Goal: Task Accomplishment & Management: Use online tool/utility

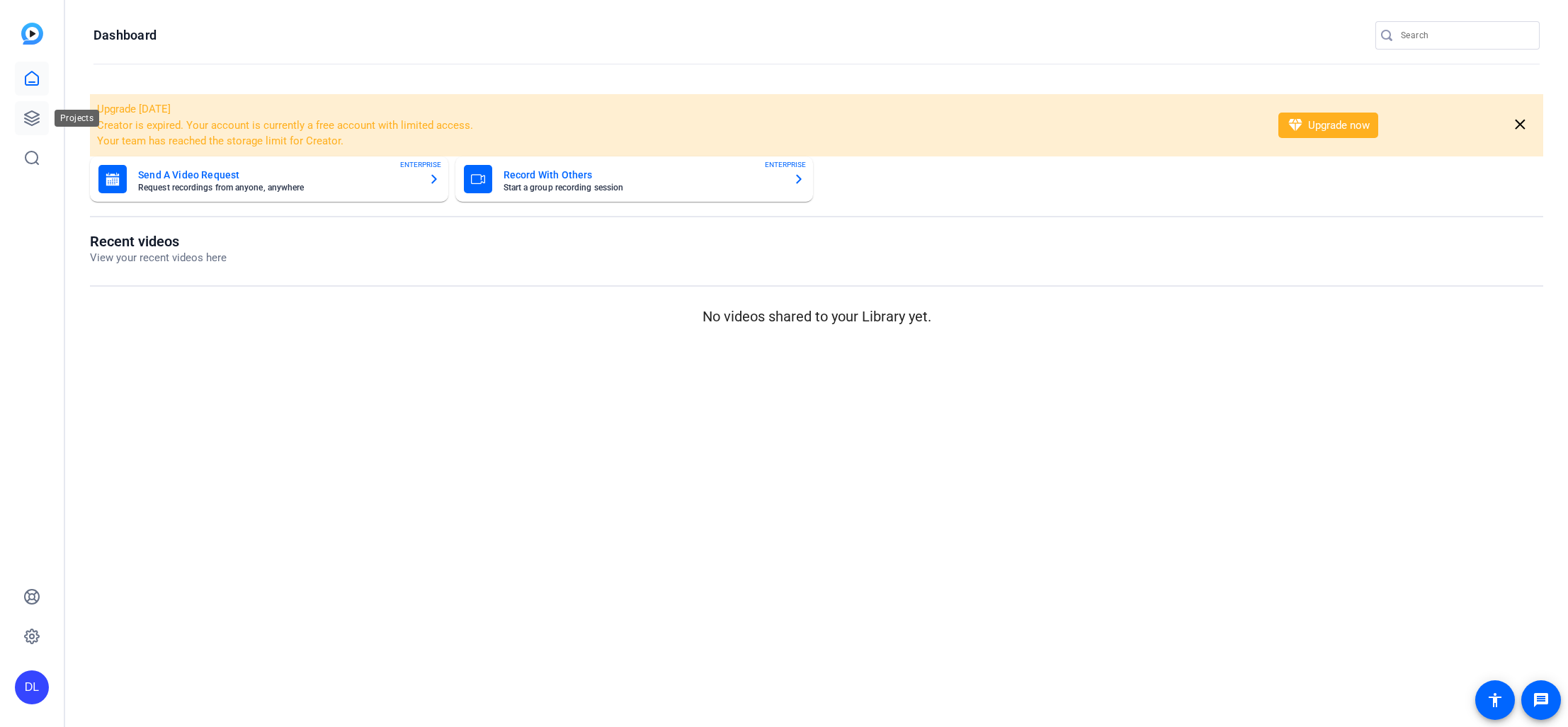
click at [34, 118] on icon at bounding box center [31, 118] width 17 height 17
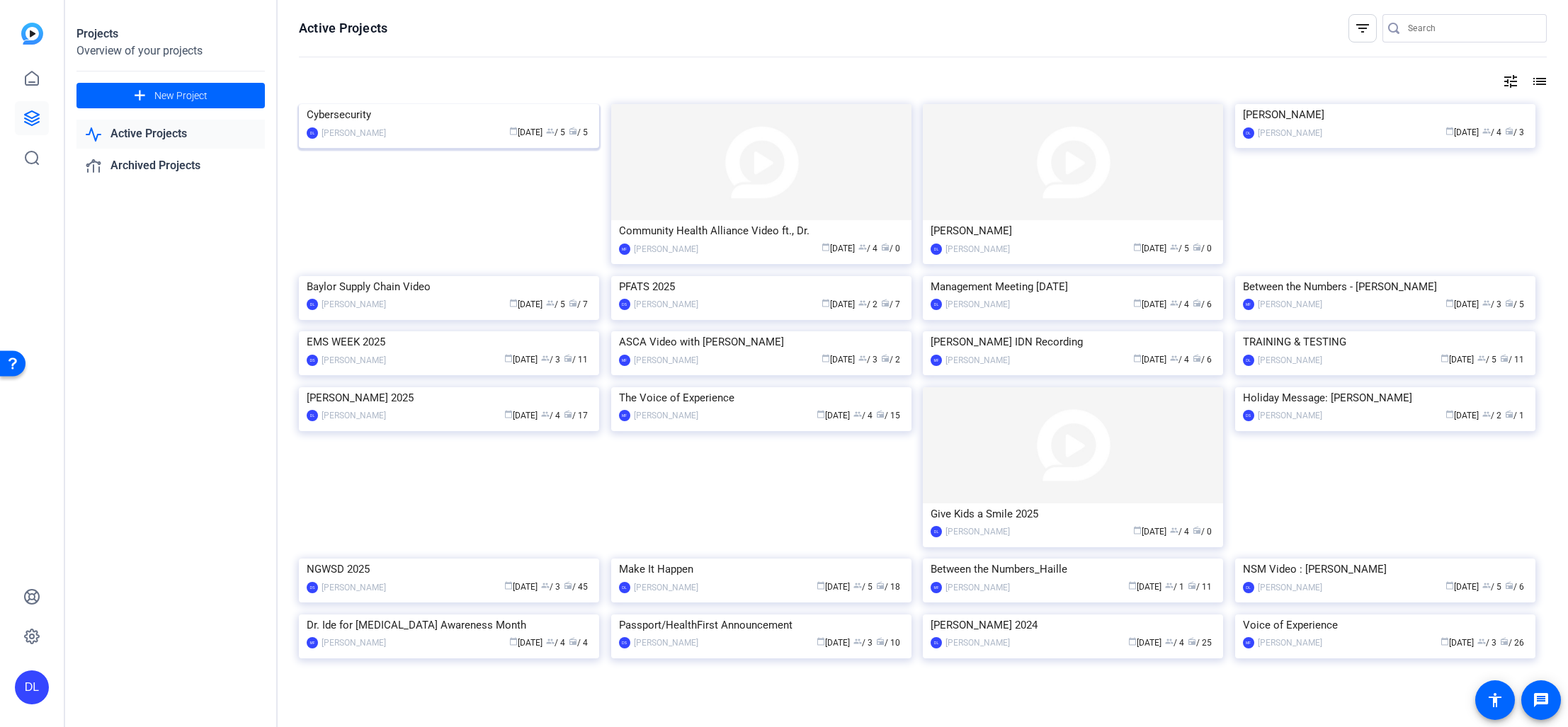
click at [402, 104] on img at bounding box center [449, 104] width 300 height 0
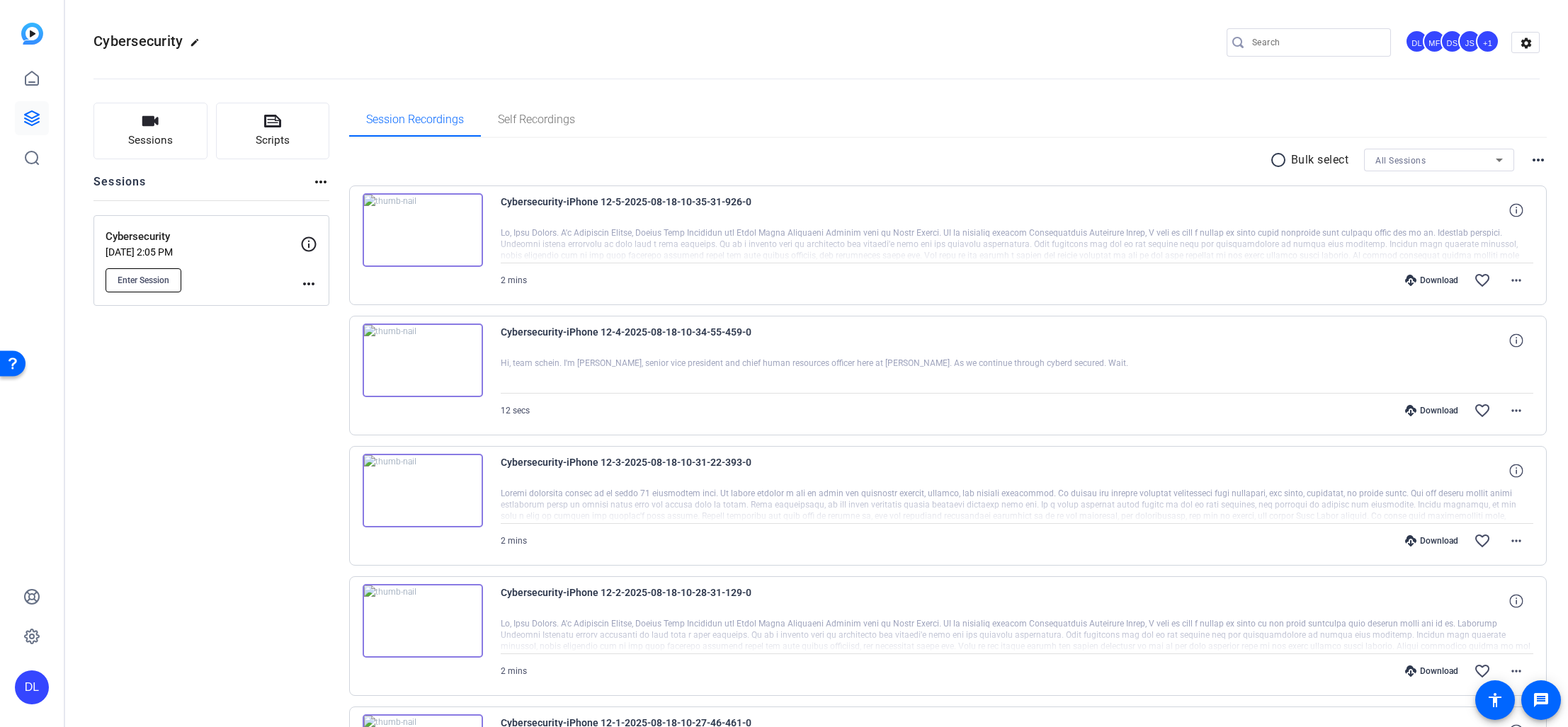
click at [140, 282] on span "Enter Session" at bounding box center [143, 280] width 52 height 11
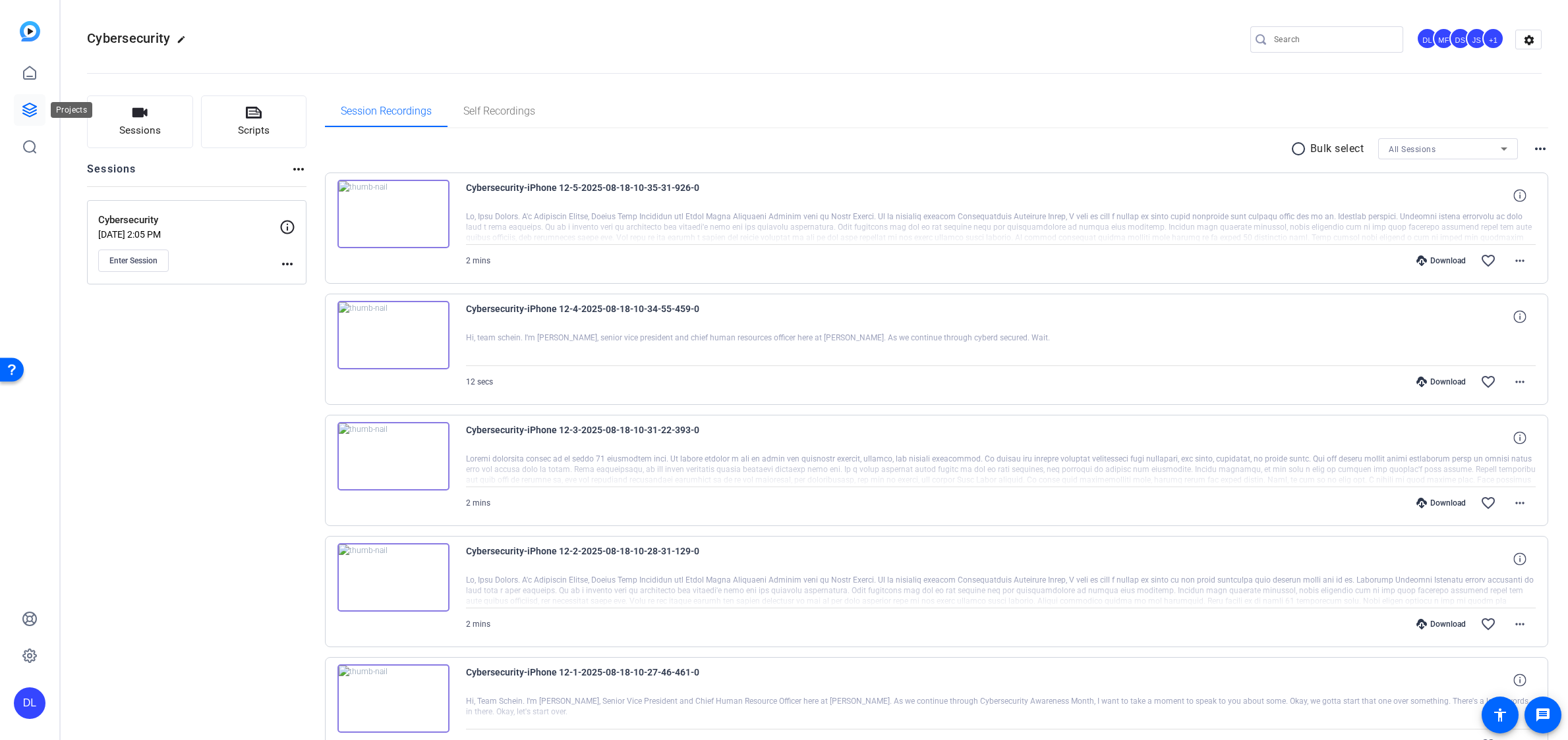
click at [26, 111] on icon at bounding box center [29, 110] width 16 height 16
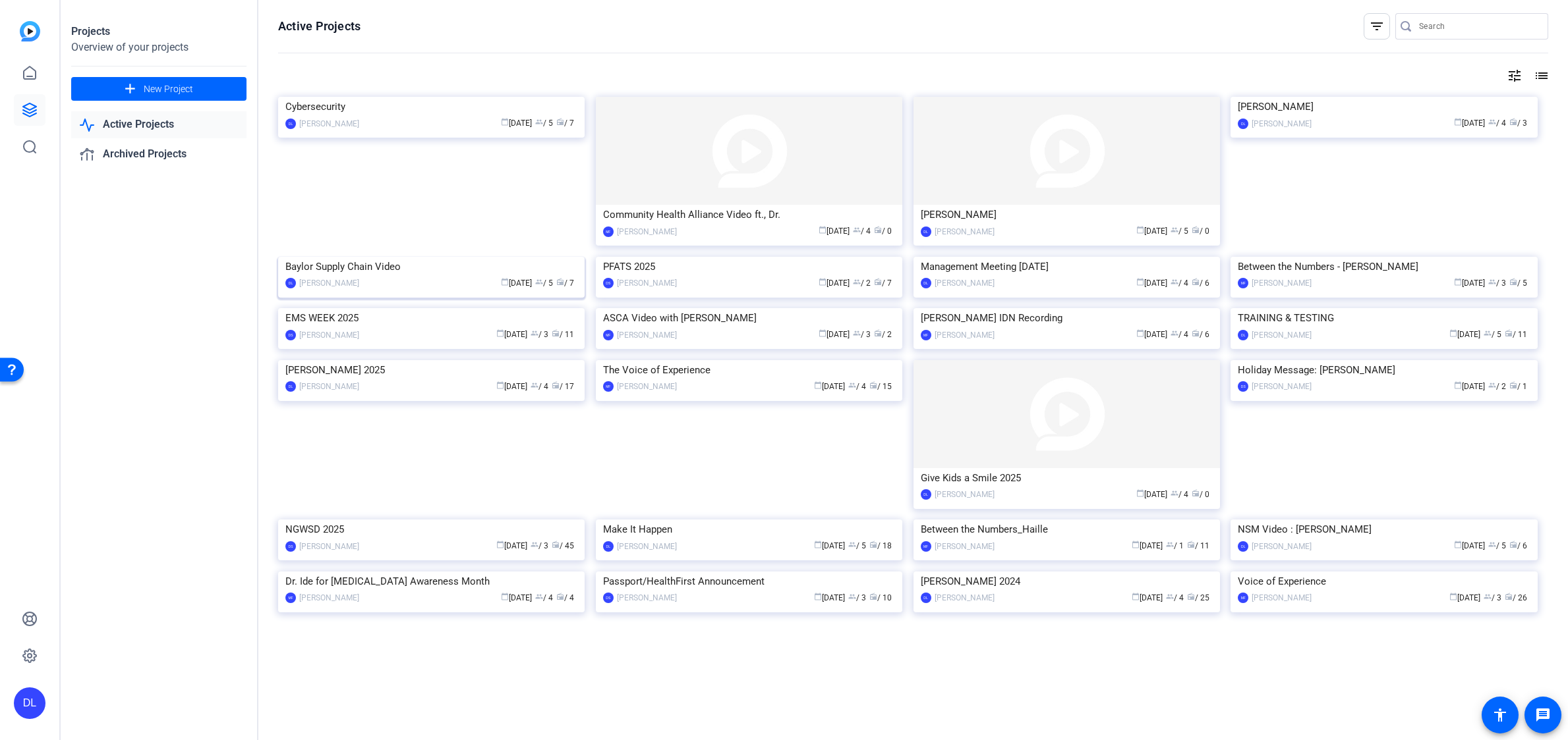
click at [408, 257] on img at bounding box center [431, 257] width 306 height 0
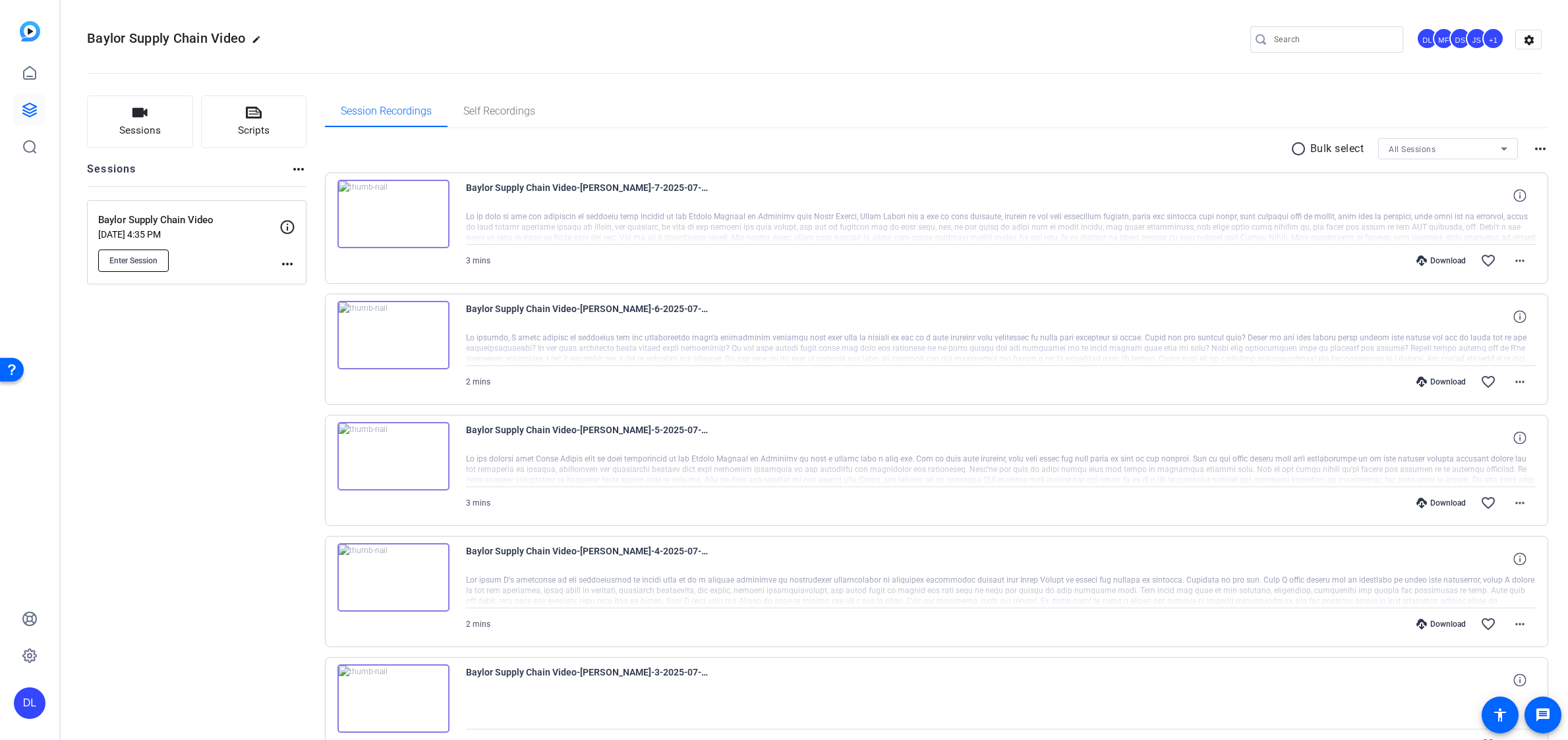
click at [124, 265] on span "Enter Session" at bounding box center [133, 261] width 48 height 11
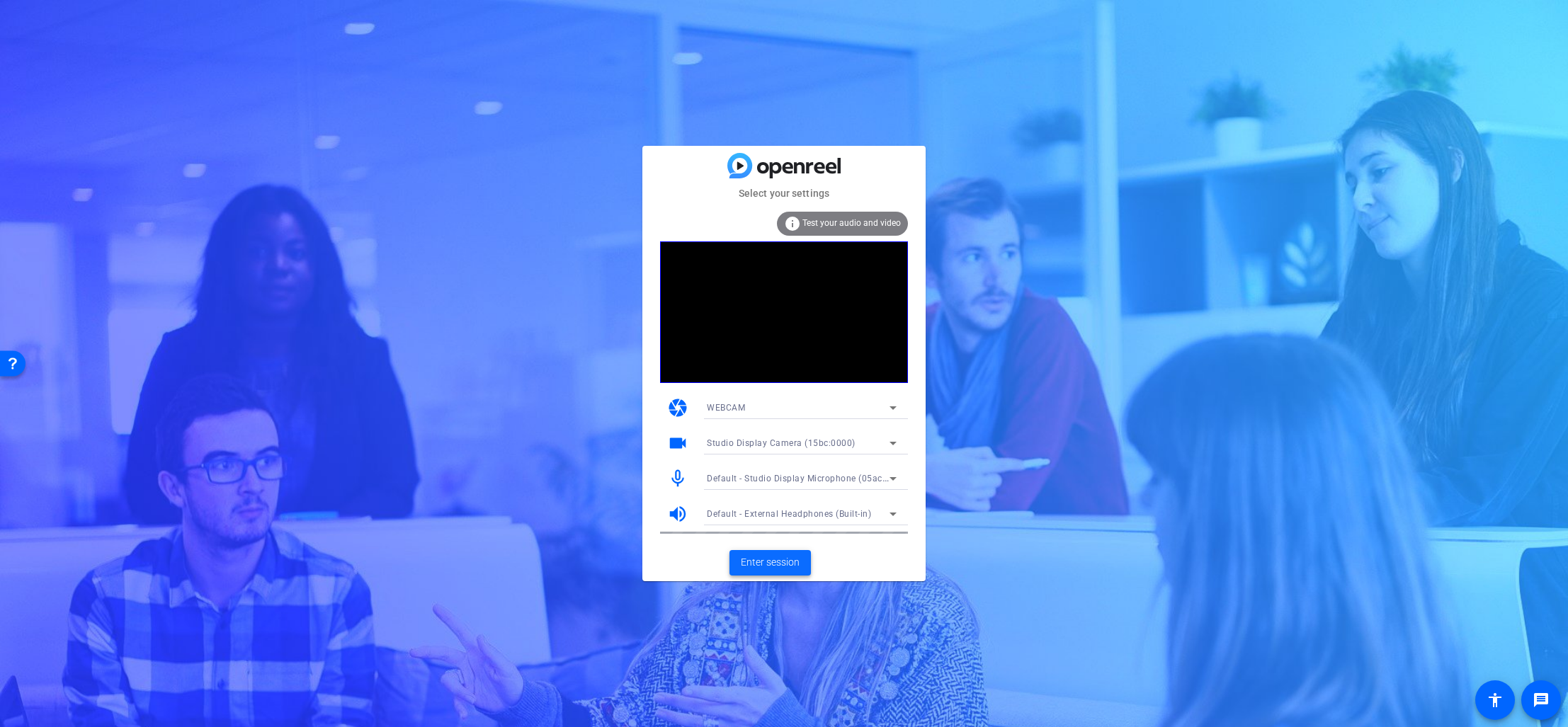
click at [768, 568] on span "Enter session" at bounding box center [770, 562] width 59 height 15
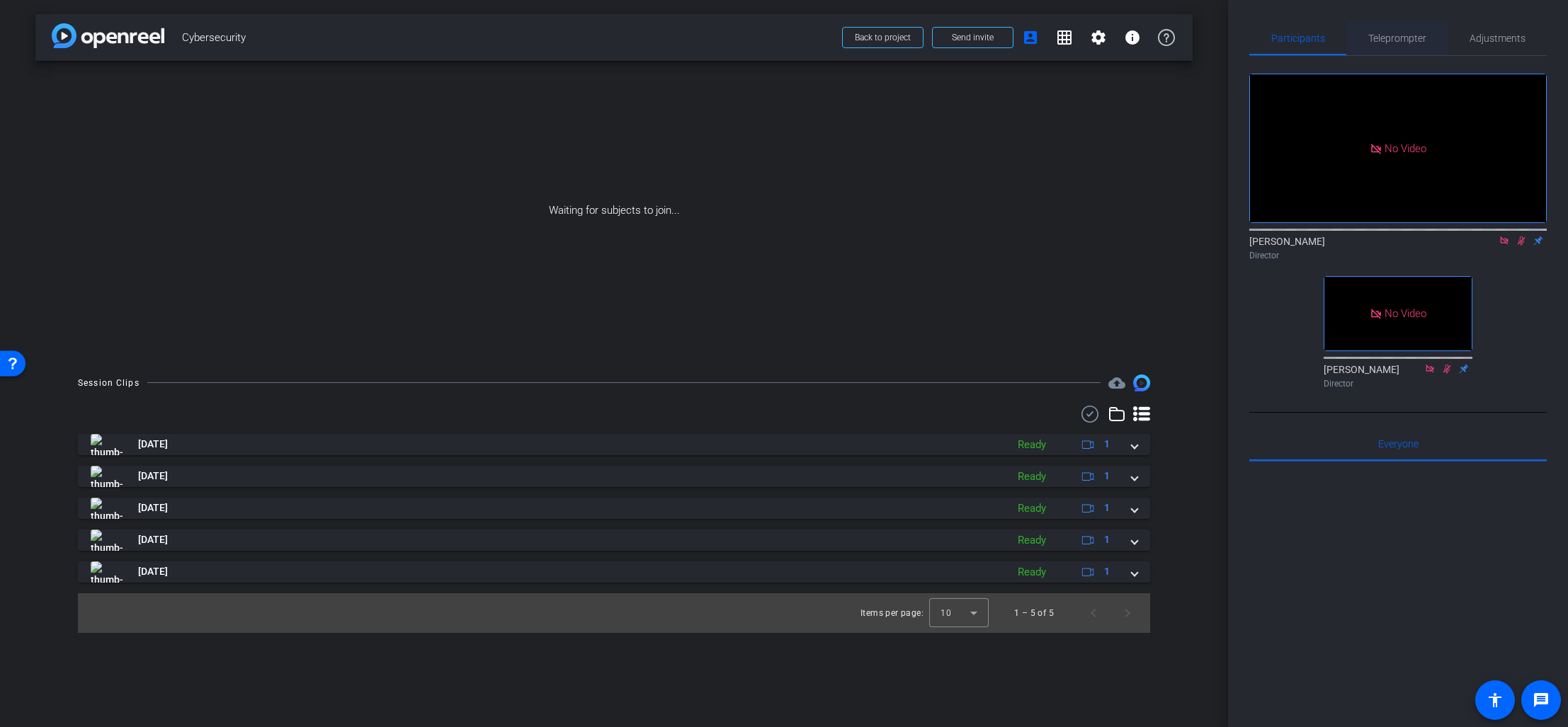
click at [1393, 43] on span "Teleprompter" at bounding box center [1397, 39] width 58 height 10
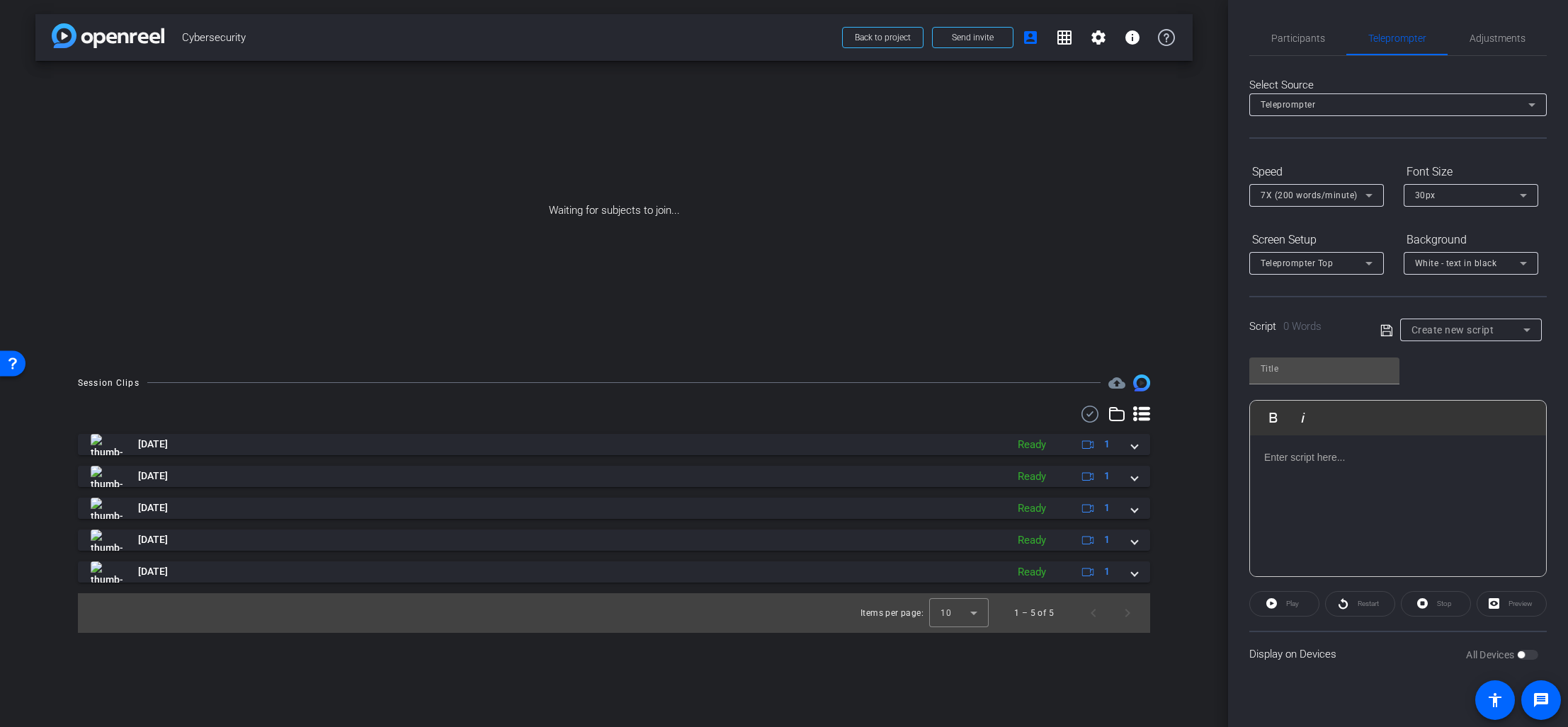
click at [1463, 334] on span "Create new script" at bounding box center [1452, 329] width 83 height 11
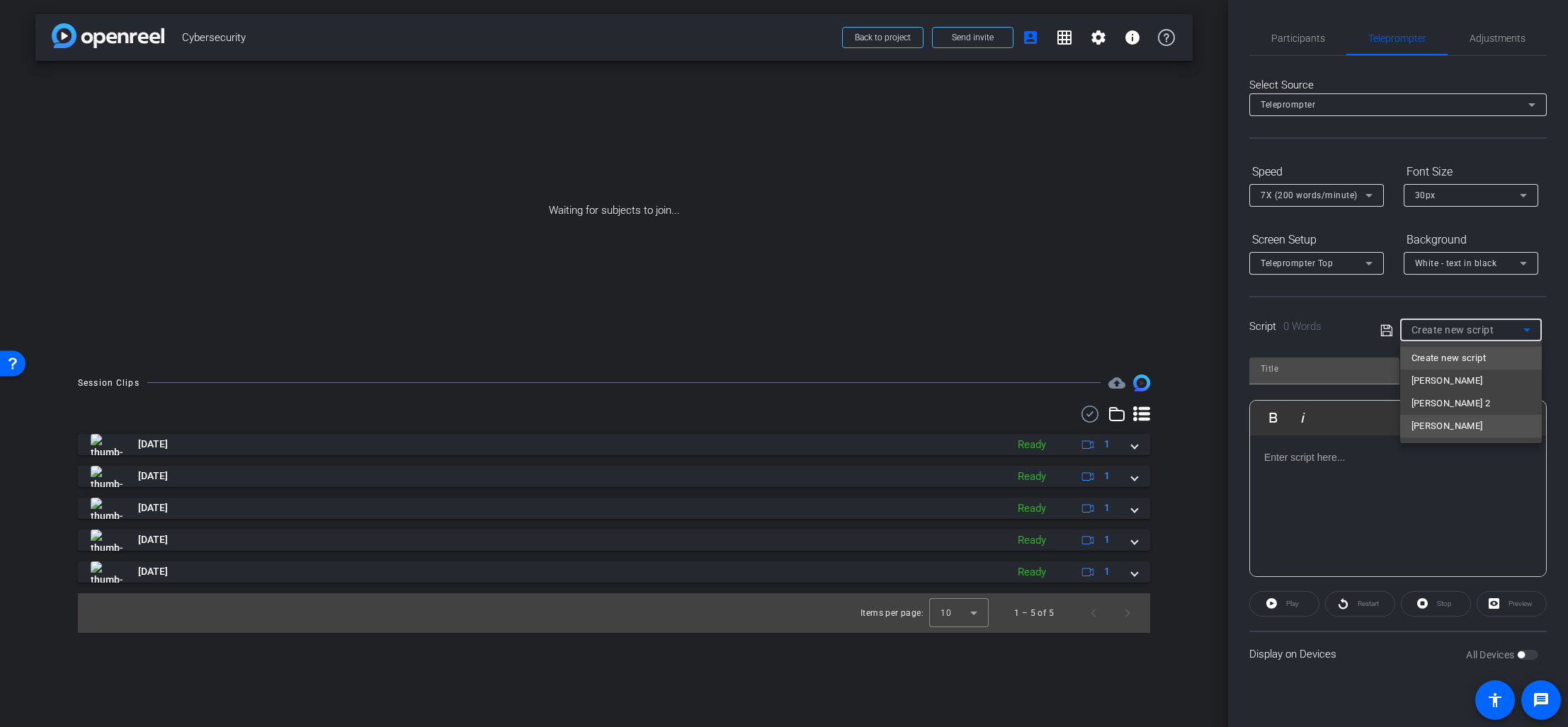
click at [1426, 427] on span "[PERSON_NAME]" at bounding box center [1447, 425] width 71 height 17
type input "[PERSON_NAME]"
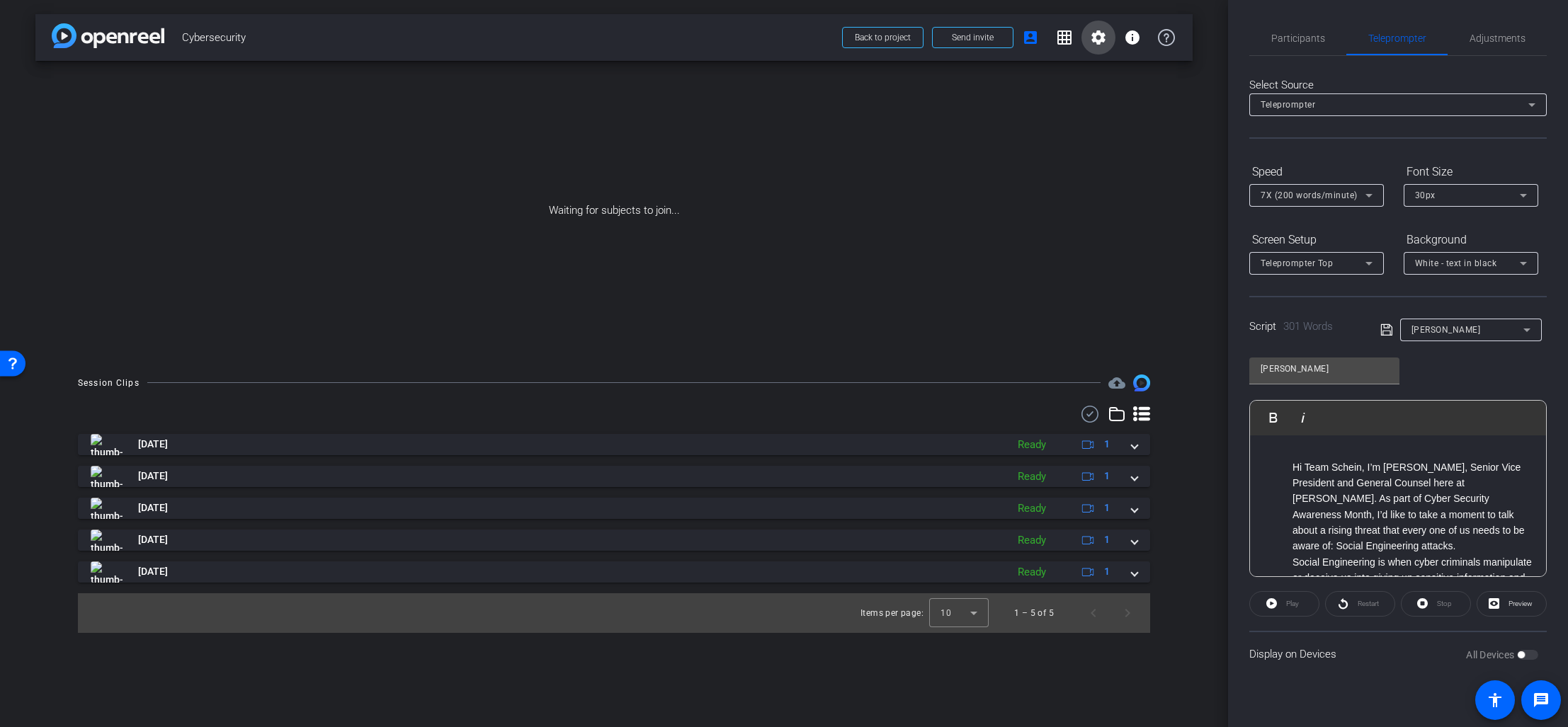
click at [1100, 36] on mat-icon "settings" at bounding box center [1098, 37] width 17 height 17
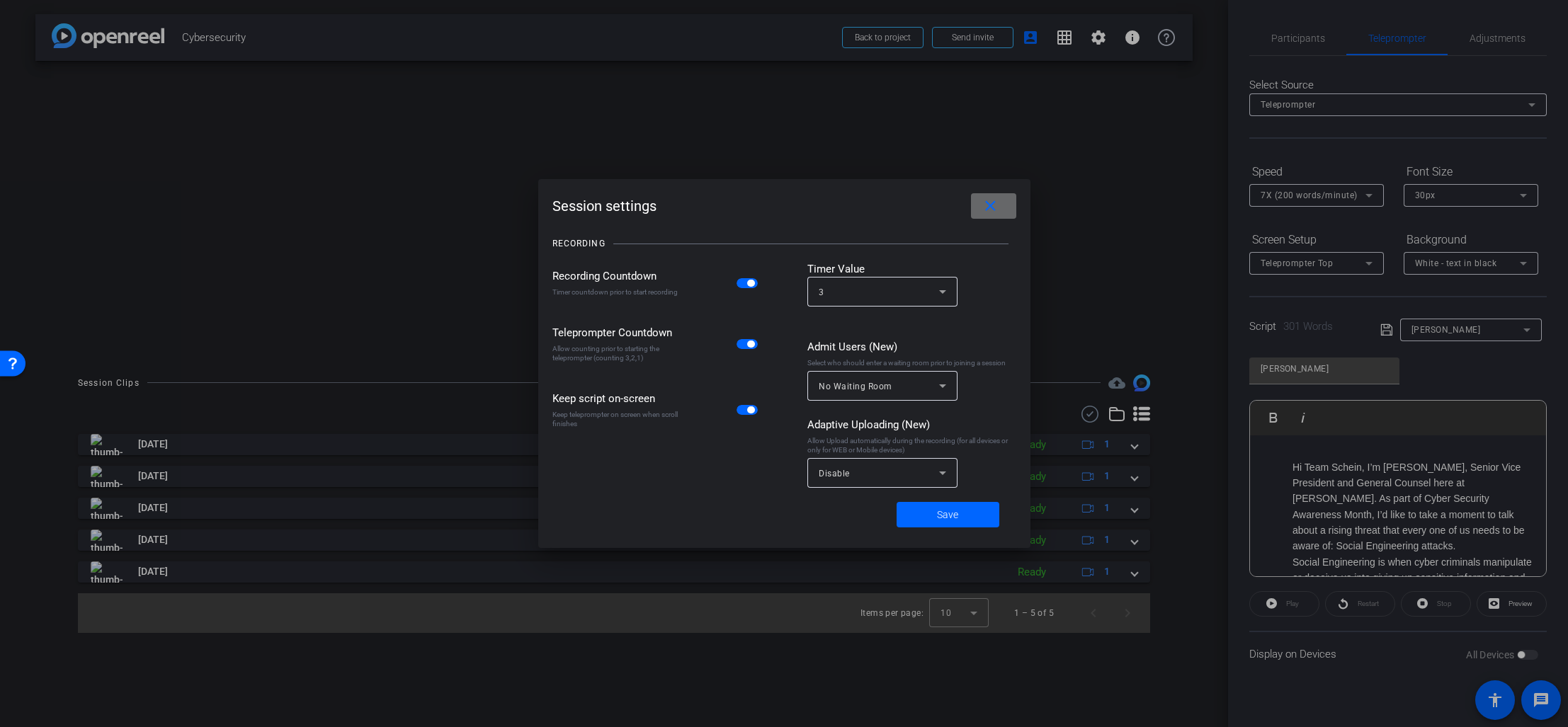
drag, startPoint x: 994, startPoint y: 206, endPoint x: 1005, endPoint y: 207, distance: 11.0
click at [994, 207] on mat-icon "close" at bounding box center [991, 207] width 18 height 18
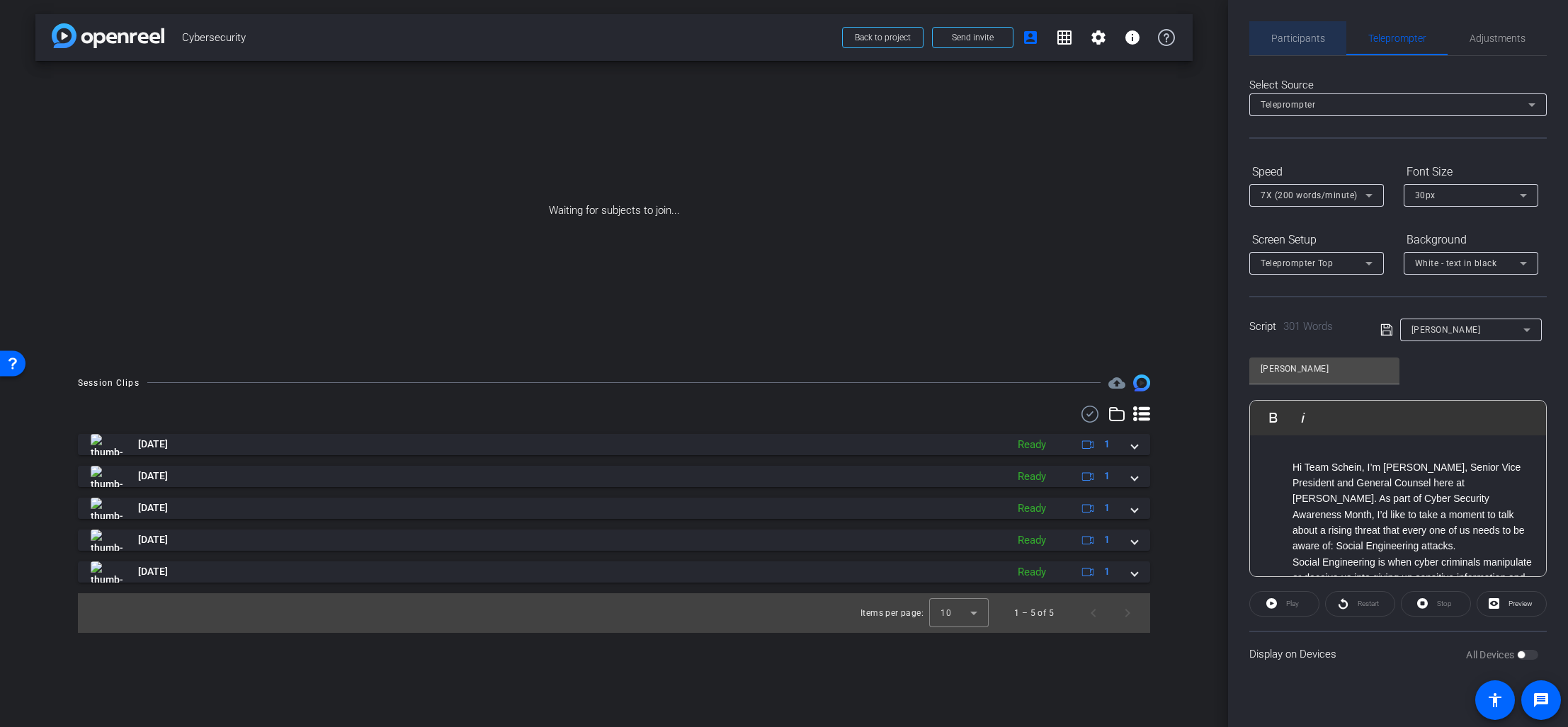
click at [1334, 43] on div "Participants" at bounding box center [1297, 38] width 97 height 34
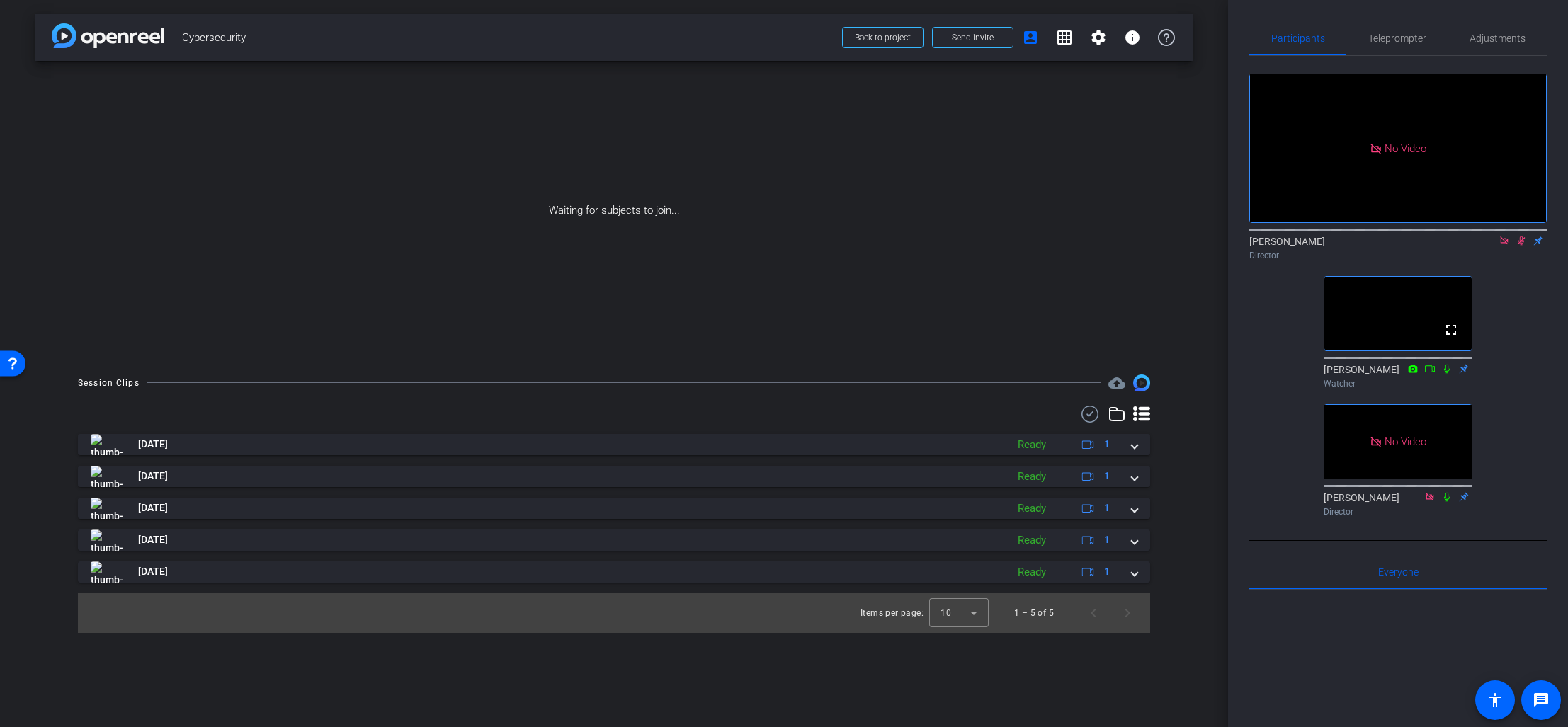
click at [1522, 243] on icon at bounding box center [1520, 240] width 7 height 9
click at [1504, 243] on icon at bounding box center [1503, 239] width 7 height 7
click at [1374, 45] on span "Teleprompter" at bounding box center [1397, 38] width 58 height 34
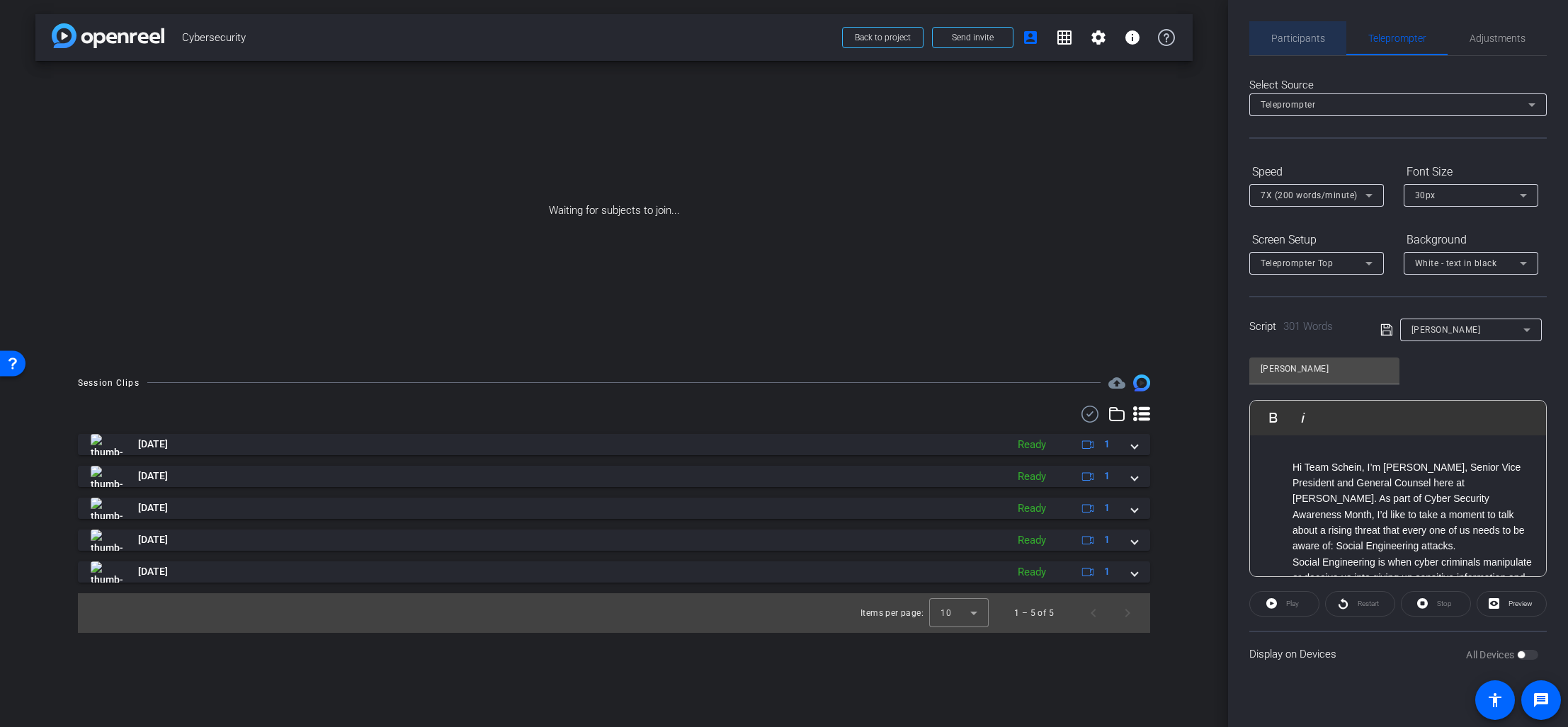
click at [1304, 39] on span "Participants" at bounding box center [1298, 39] width 54 height 10
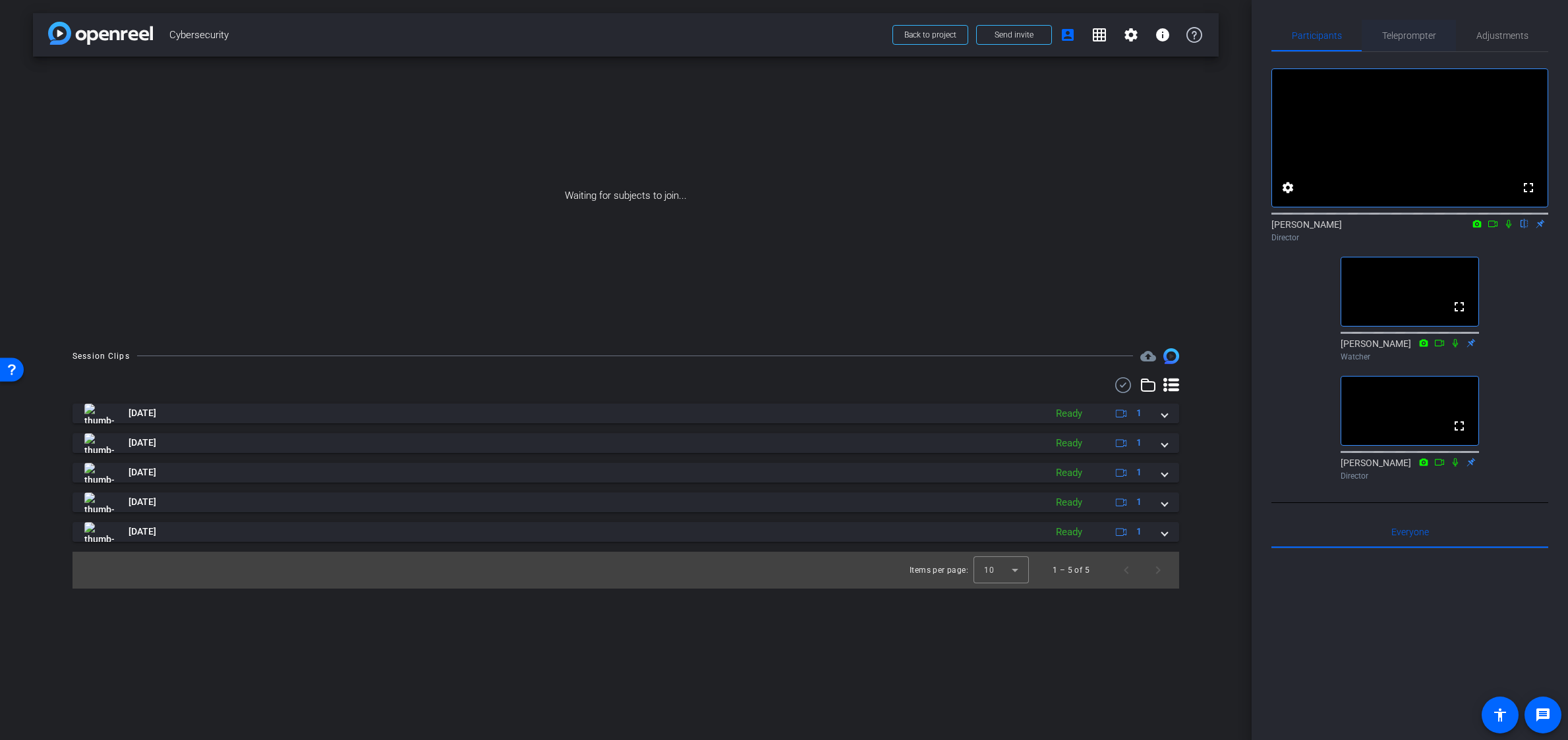
click at [1414, 37] on span "Teleprompter" at bounding box center [1409, 36] width 54 height 9
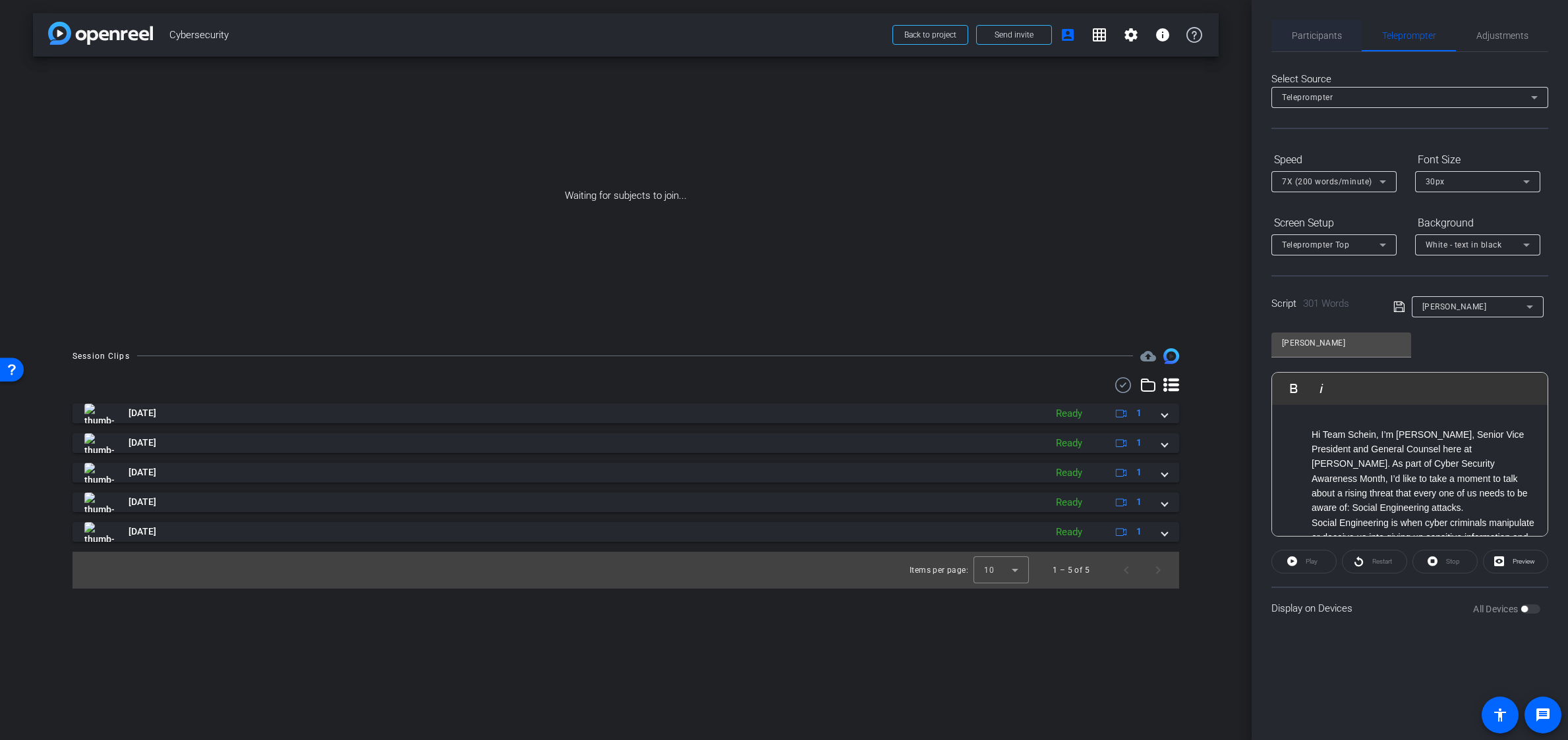
click at [1327, 34] on span "Participants" at bounding box center [1317, 36] width 50 height 9
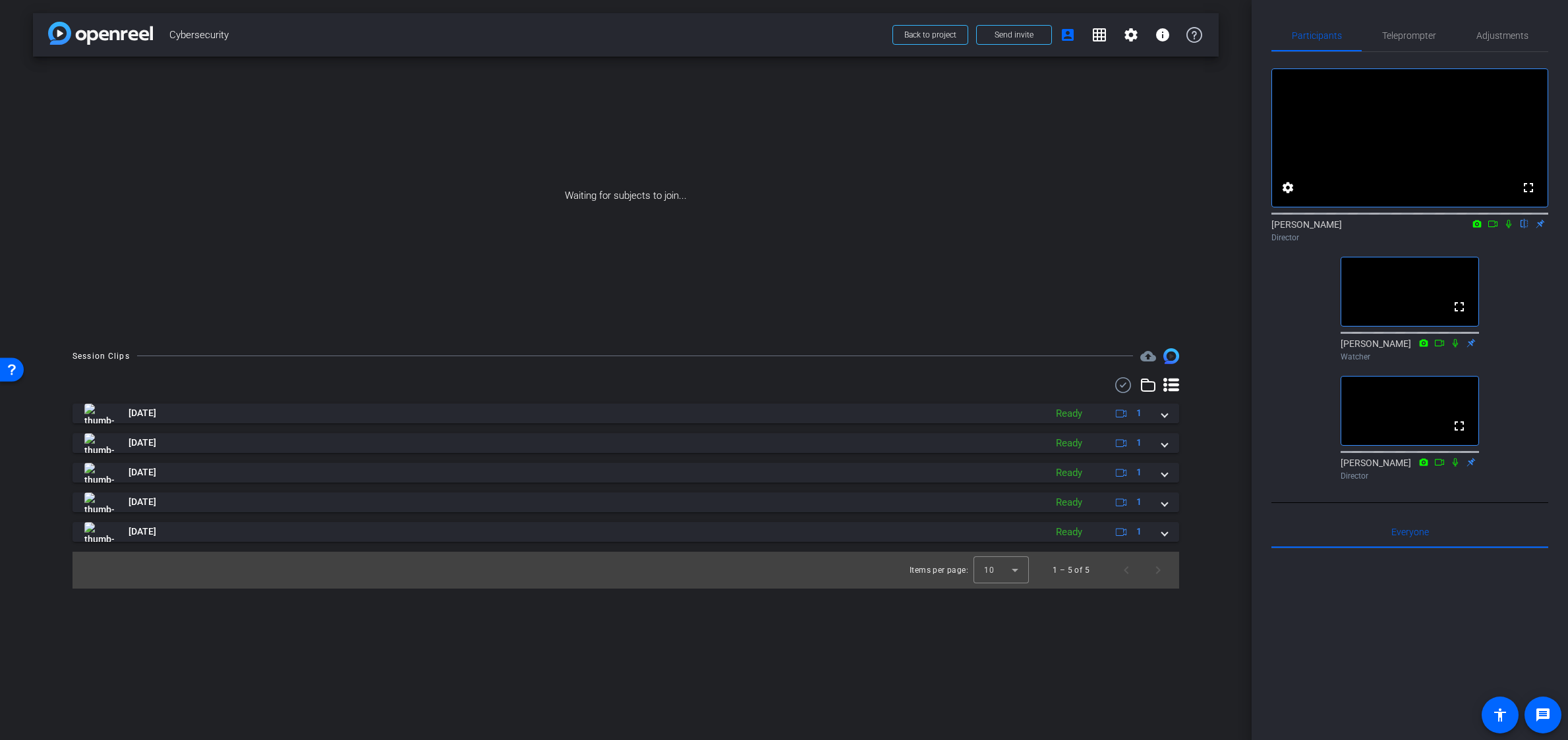
click at [1459, 229] on icon at bounding box center [1508, 224] width 11 height 9
drag, startPoint x: 1508, startPoint y: 241, endPoint x: 1505, endPoint y: 257, distance: 16.3
click at [1459, 229] on icon at bounding box center [1508, 224] width 11 height 9
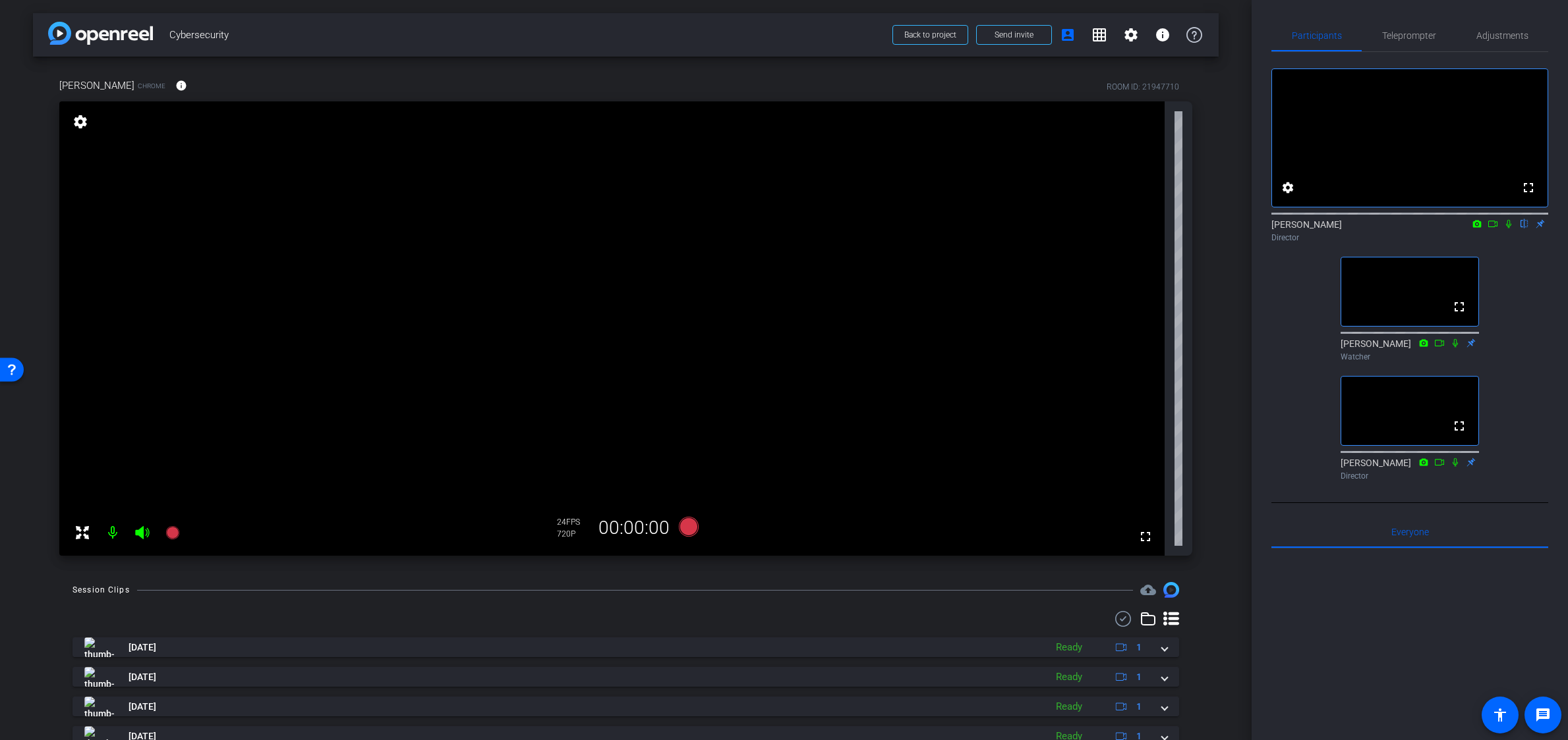
drag, startPoint x: 544, startPoint y: 619, endPoint x: 567, endPoint y: 613, distance: 23.8
click at [548, 619] on div at bounding box center [626, 619] width 1107 height 16
click at [1402, 37] on span "Teleprompter" at bounding box center [1409, 36] width 54 height 9
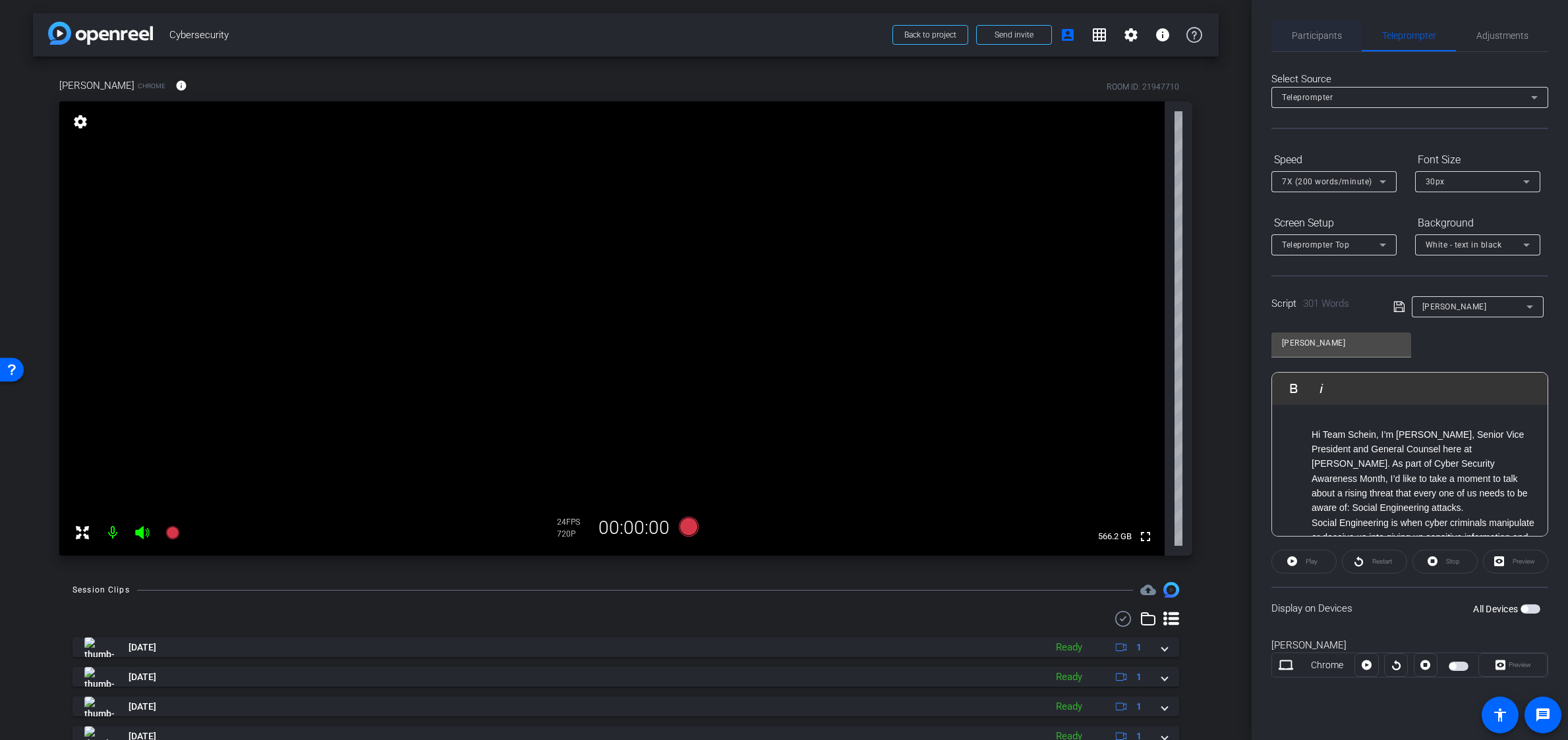
click at [1321, 37] on span "Participants" at bounding box center [1317, 36] width 50 height 9
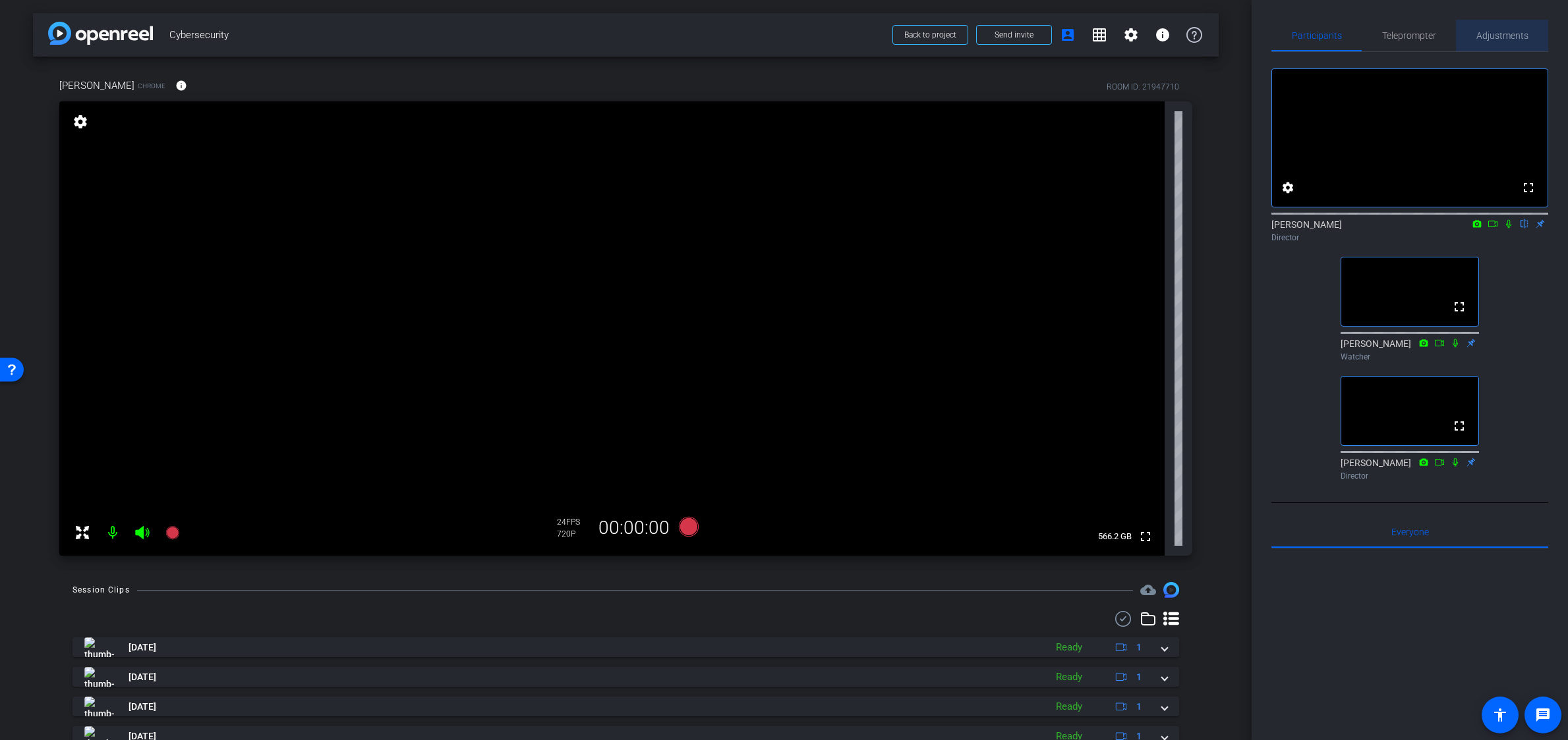
click at [1459, 29] on span "Adjustments" at bounding box center [1502, 35] width 52 height 31
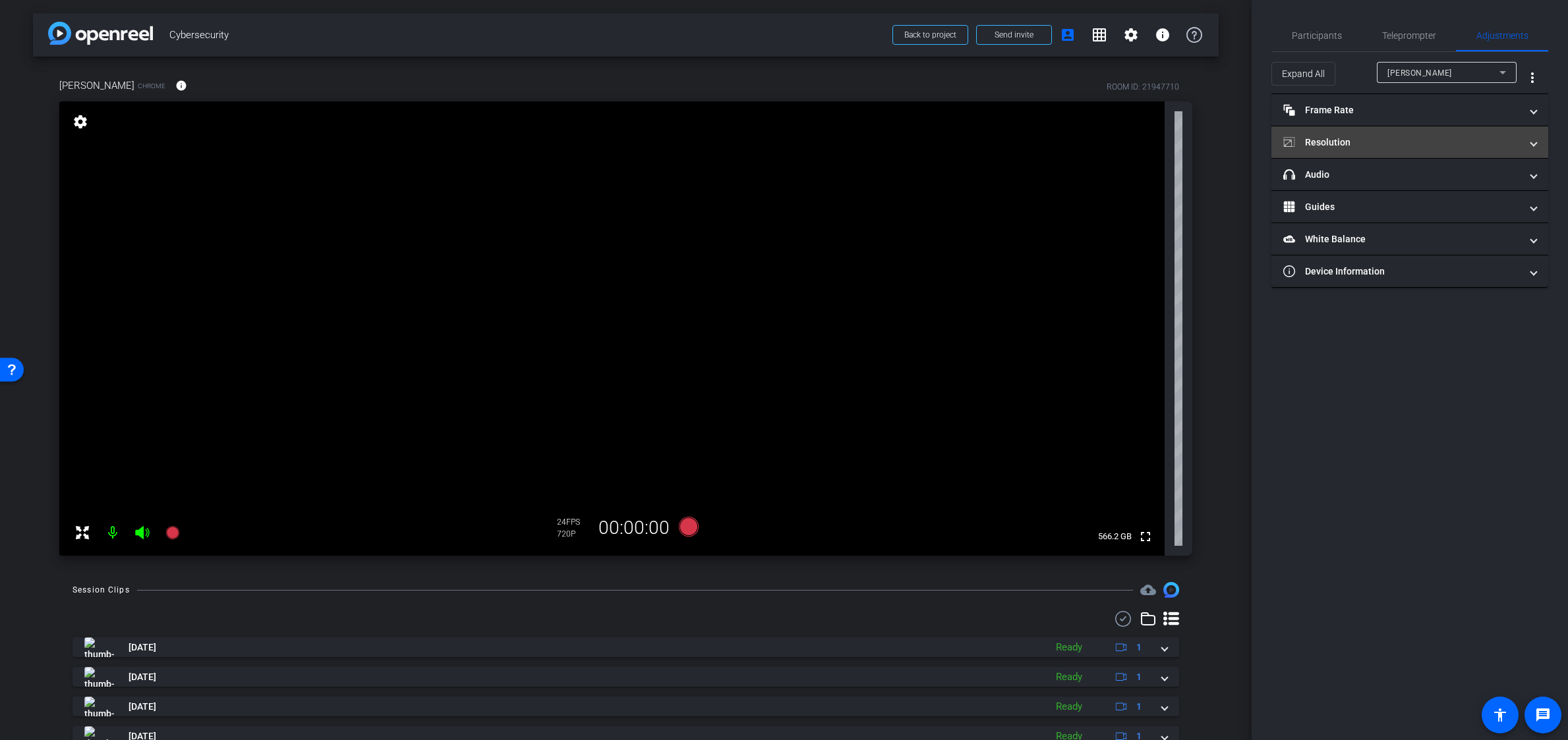
click at [1387, 138] on mat-panel-title "Resolution" at bounding box center [1402, 143] width 237 height 14
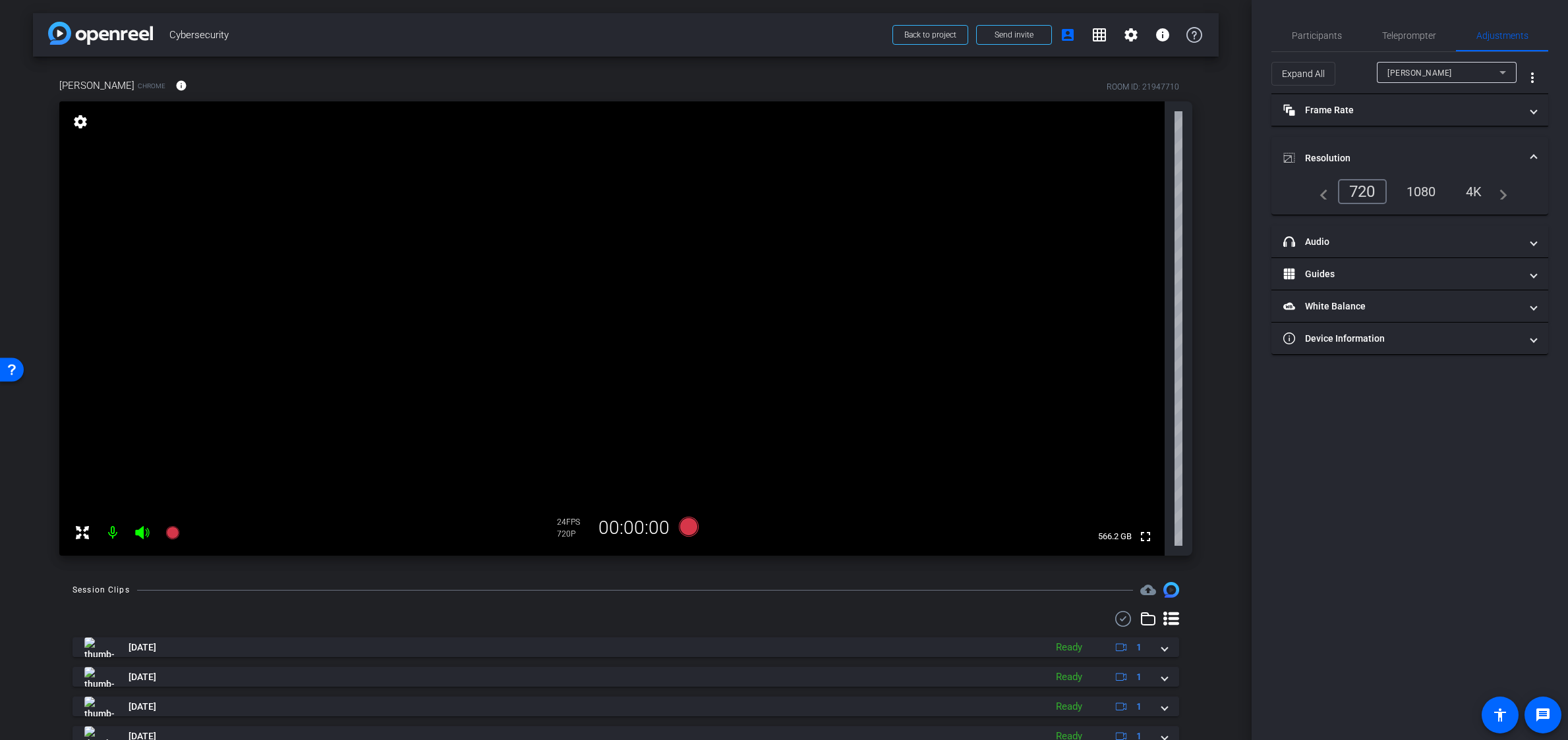
click at [1415, 188] on div "1080" at bounding box center [1421, 191] width 50 height 22
click at [1315, 34] on span "Participants" at bounding box center [1317, 36] width 50 height 9
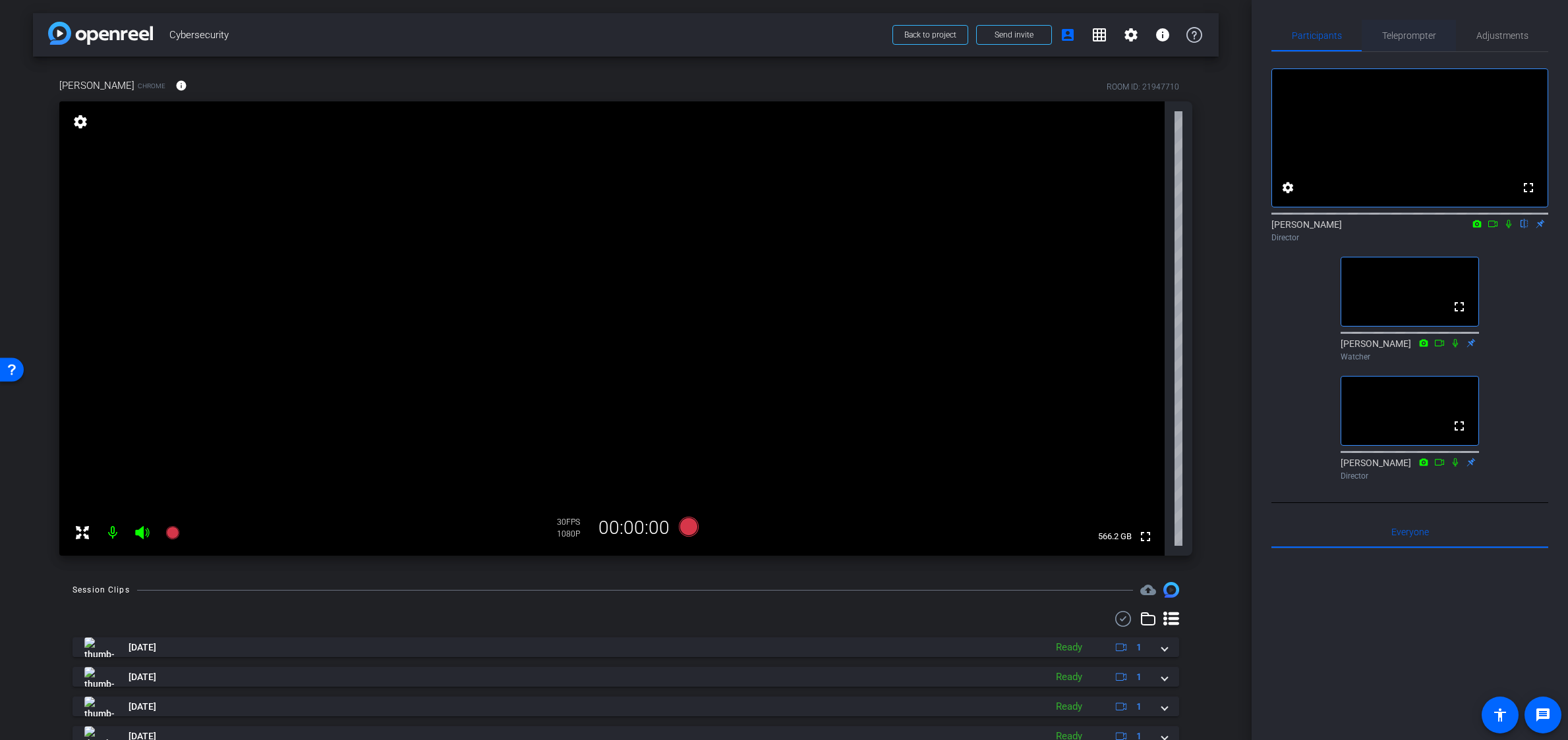
click at [1409, 37] on span "Teleprompter" at bounding box center [1409, 36] width 54 height 9
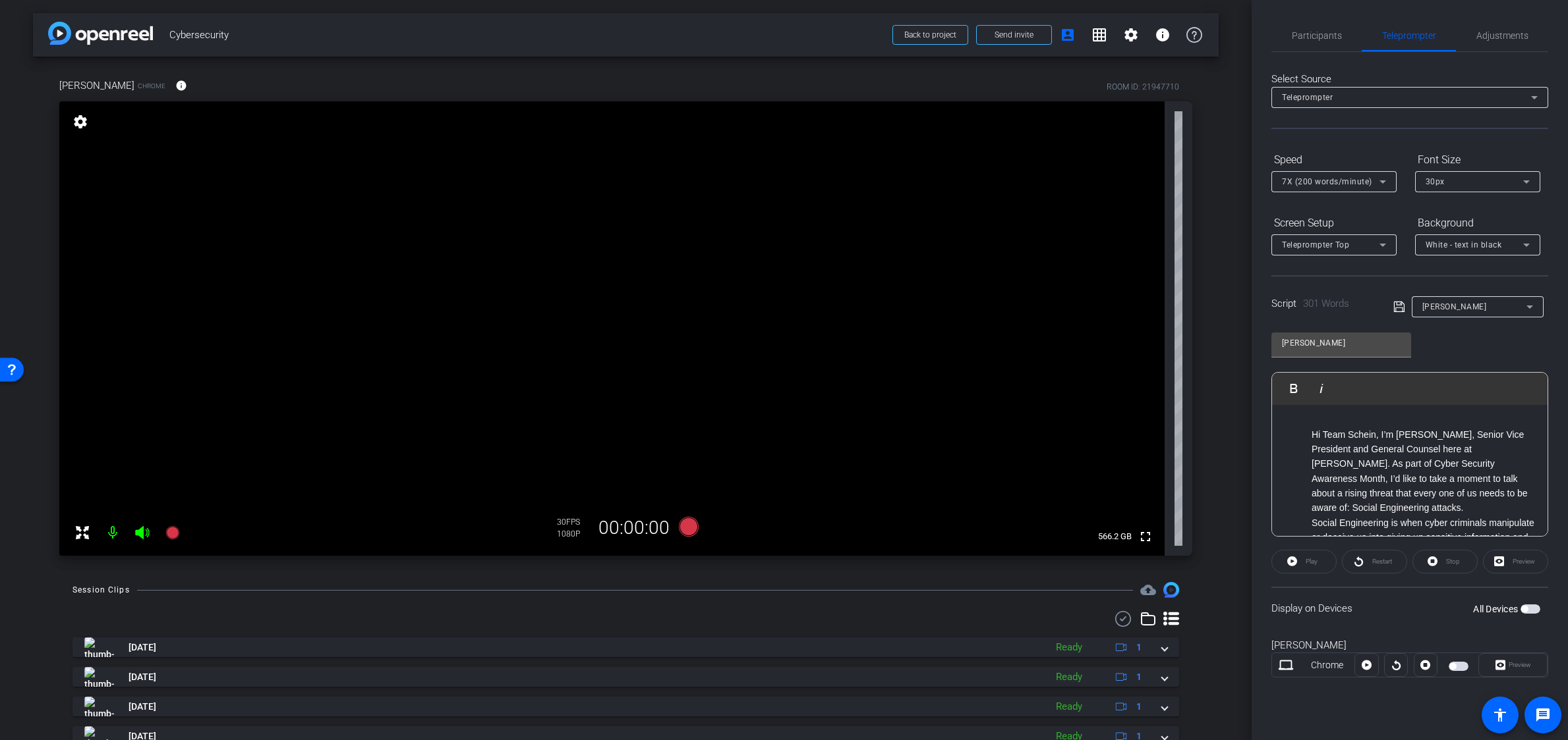
click at [1459, 610] on span "button" at bounding box center [1524, 609] width 7 height 7
click at [1459, 663] on span "Preview" at bounding box center [1519, 664] width 22 height 7
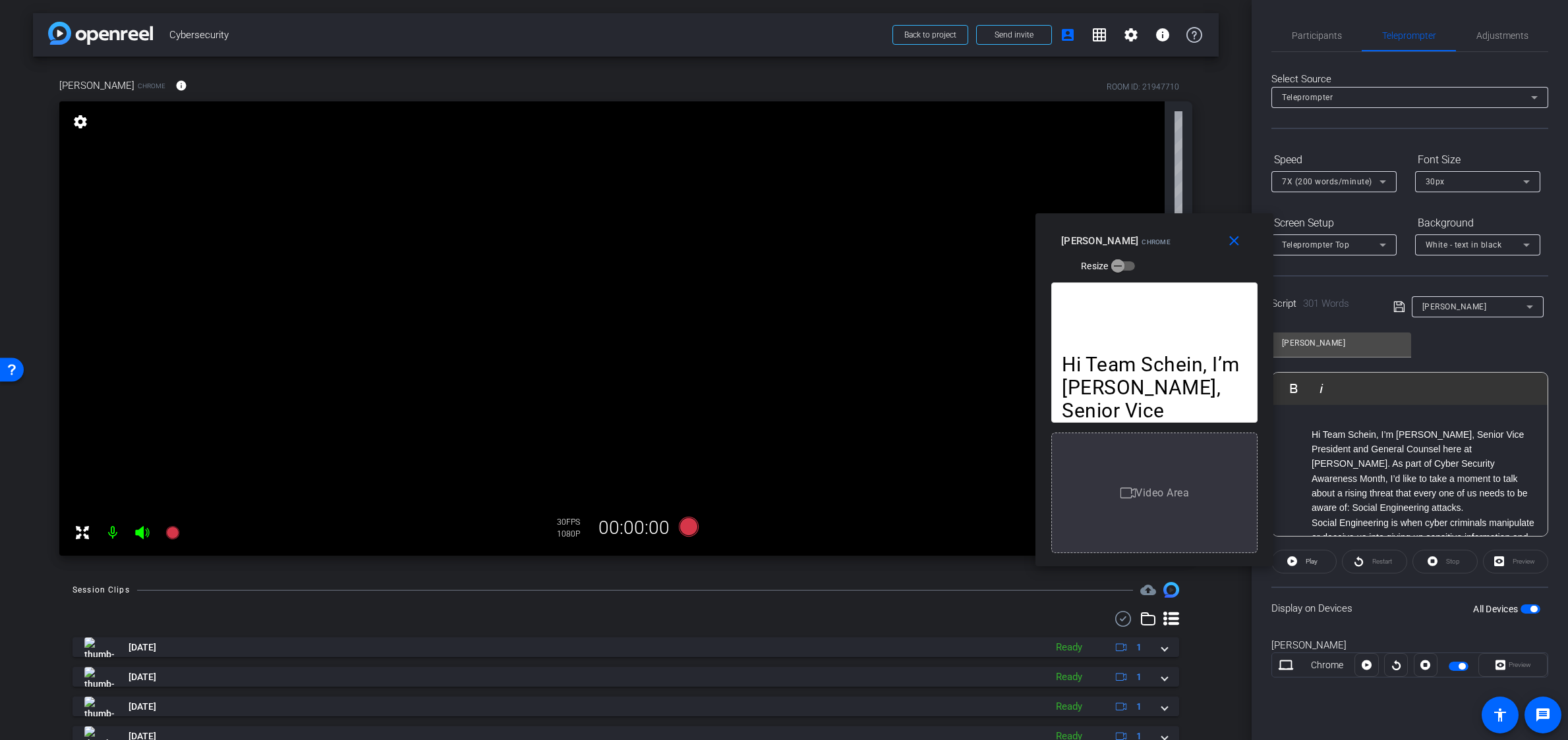
drag, startPoint x: 799, startPoint y: 208, endPoint x: 1170, endPoint y: 227, distance: 371.5
click at [1170, 227] on div "close [PERSON_NAME] Chrome Resize" at bounding box center [1154, 243] width 238 height 60
click at [688, 528] on icon at bounding box center [688, 527] width 20 height 20
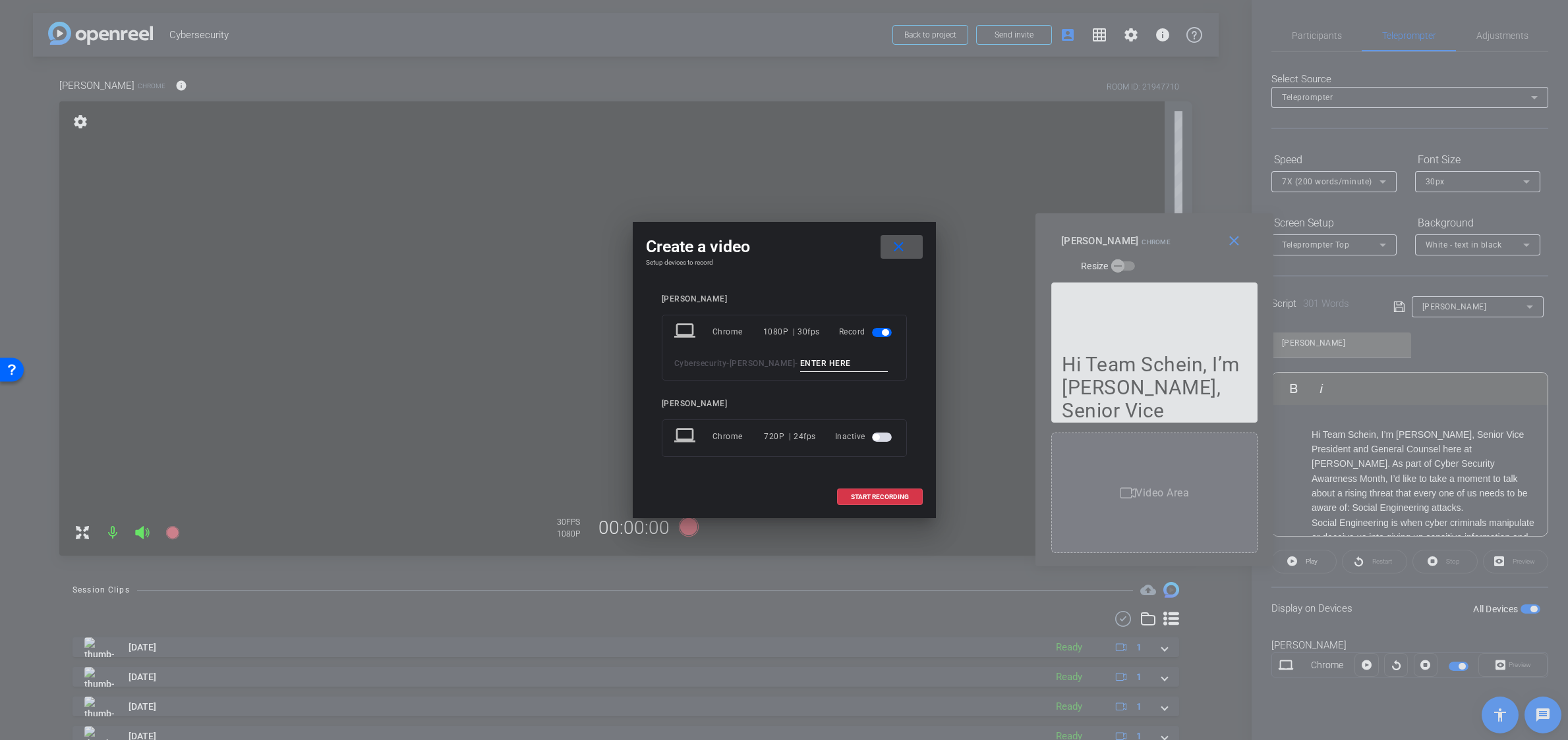
click at [802, 363] on input at bounding box center [844, 364] width 89 height 17
type input "1"
click at [879, 494] on span "START RECORDING" at bounding box center [880, 497] width 58 height 7
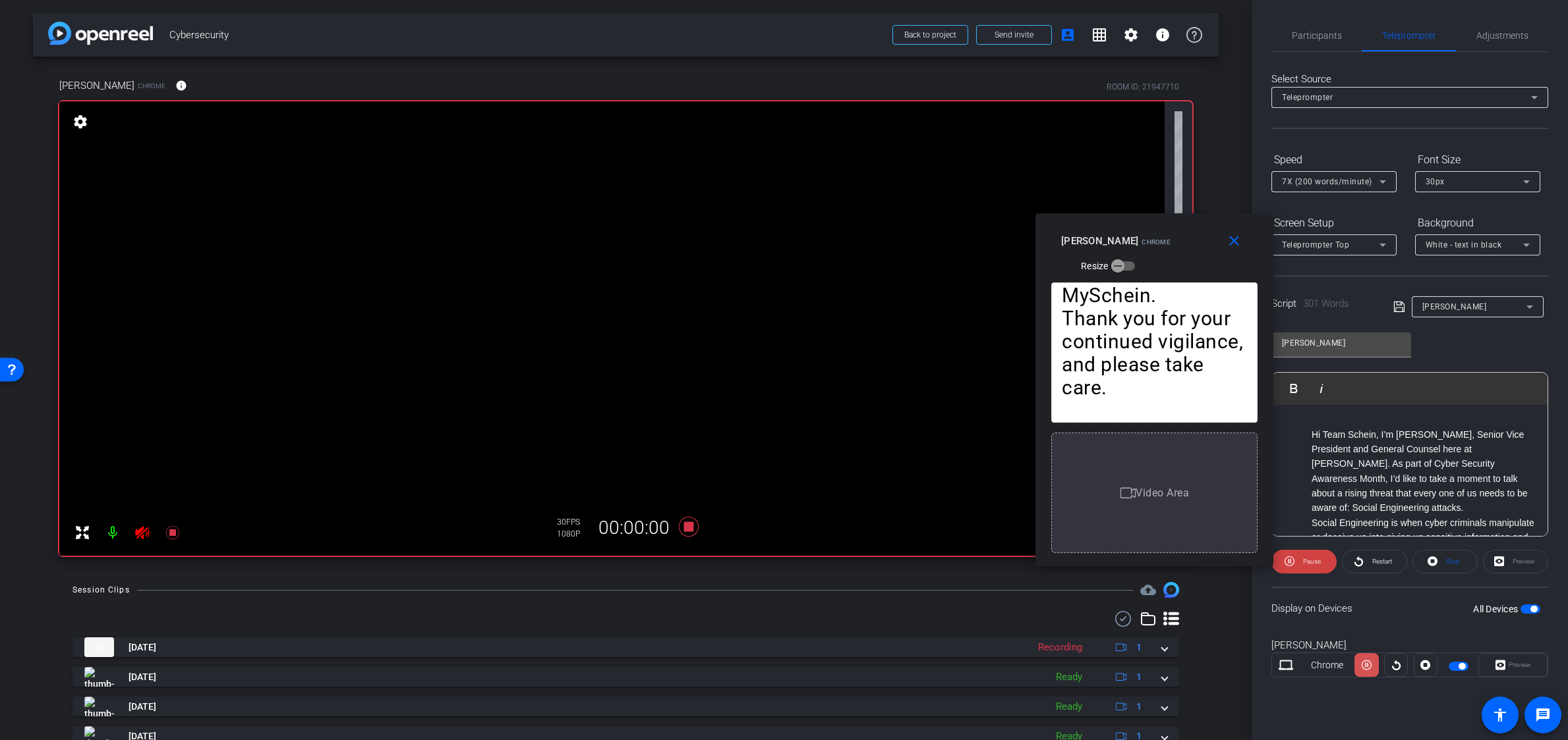
click at [1368, 663] on icon at bounding box center [1366, 665] width 10 height 20
click at [1368, 663] on icon at bounding box center [1366, 665] width 10 height 10
click at [1368, 663] on icon at bounding box center [1366, 665] width 10 height 20
click at [1368, 663] on icon at bounding box center [1366, 665] width 10 height 10
click at [1368, 663] on icon at bounding box center [1366, 665] width 10 height 20
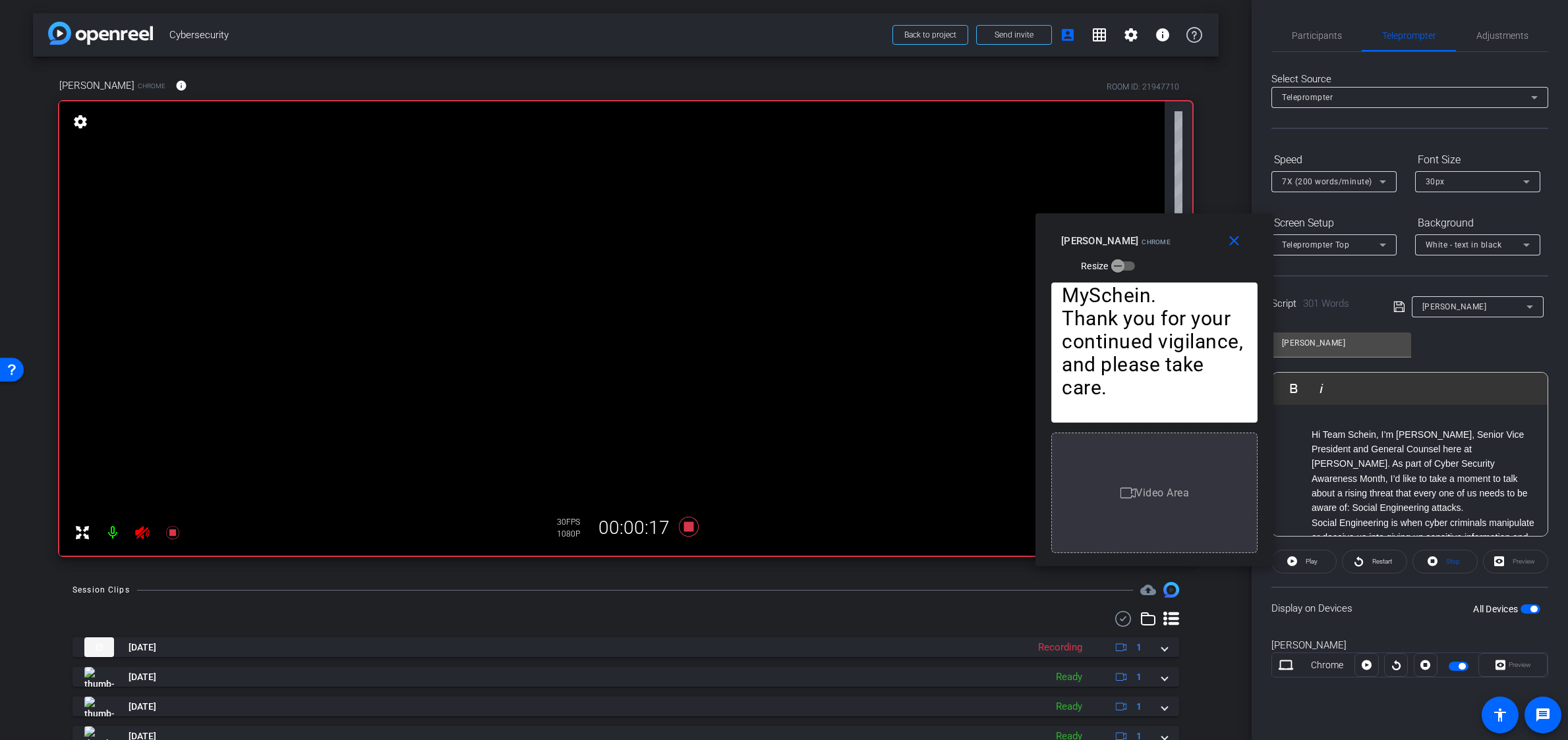
click at [1368, 663] on icon at bounding box center [1366, 665] width 10 height 10
click at [1368, 663] on icon at bounding box center [1366, 665] width 10 height 20
click at [1368, 663] on icon at bounding box center [1366, 665] width 10 height 10
click at [1368, 663] on icon at bounding box center [1366, 665] width 10 height 20
click at [1368, 663] on icon at bounding box center [1366, 665] width 10 height 10
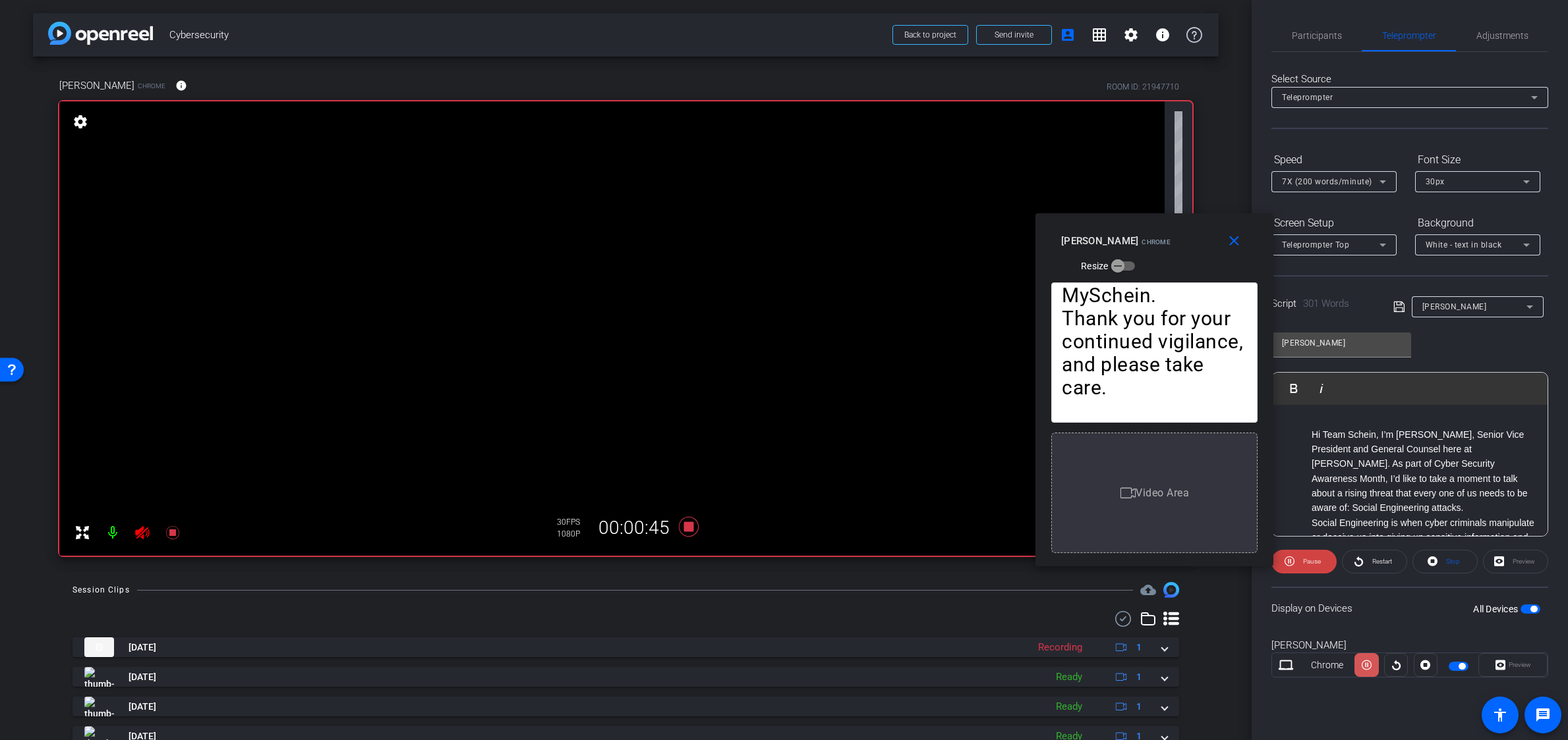
click at [1368, 663] on icon at bounding box center [1366, 665] width 10 height 20
click at [1368, 663] on icon at bounding box center [1366, 665] width 10 height 10
click at [1368, 663] on icon at bounding box center [1366, 665] width 10 height 20
click at [1368, 663] on icon at bounding box center [1366, 665] width 10 height 10
click at [1368, 663] on icon at bounding box center [1366, 665] width 10 height 20
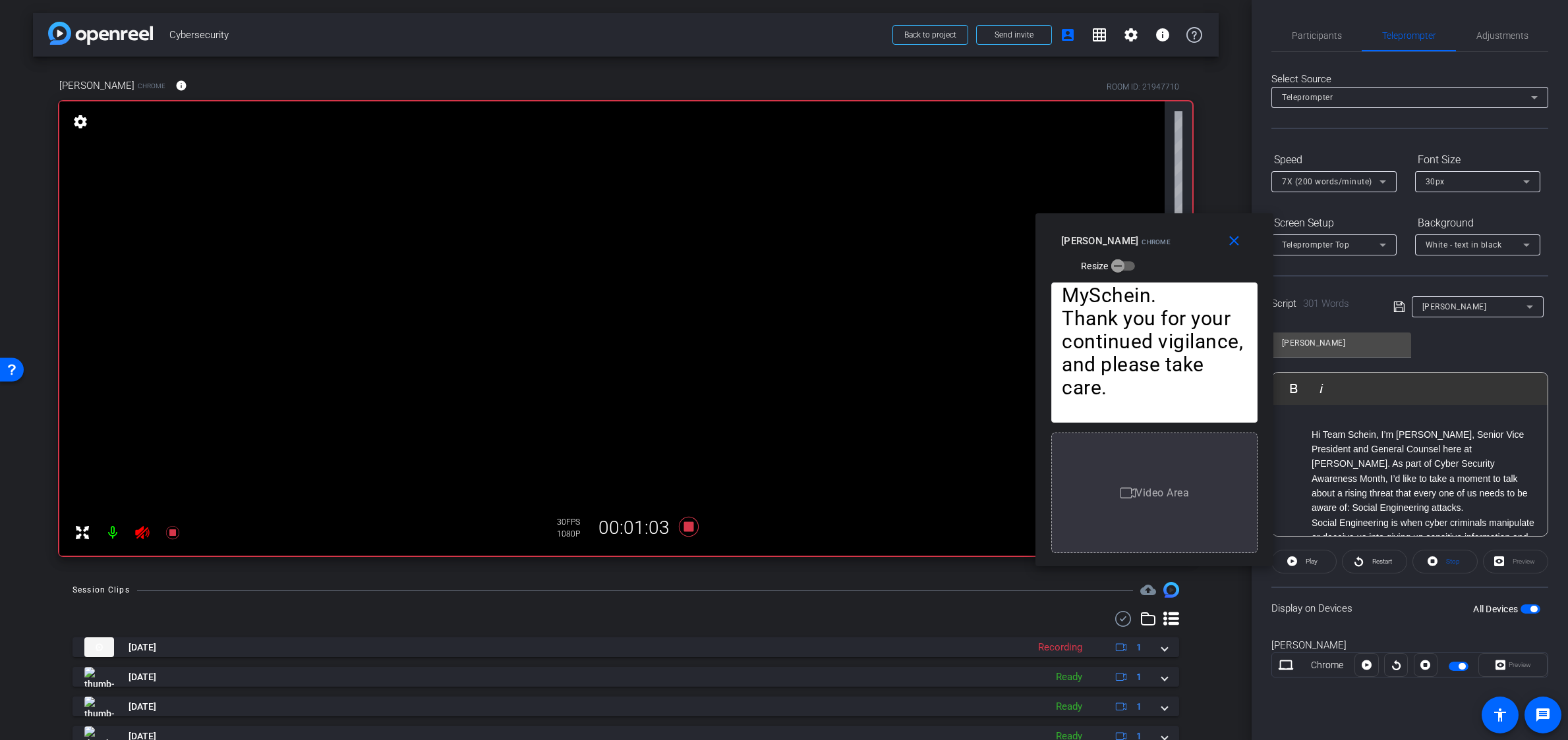
click at [1368, 663] on icon at bounding box center [1366, 665] width 10 height 10
click at [1368, 663] on icon at bounding box center [1366, 665] width 10 height 20
click at [1368, 663] on icon at bounding box center [1366, 665] width 10 height 10
click at [1368, 663] on icon at bounding box center [1366, 665] width 10 height 20
click at [1368, 663] on icon at bounding box center [1366, 665] width 10 height 10
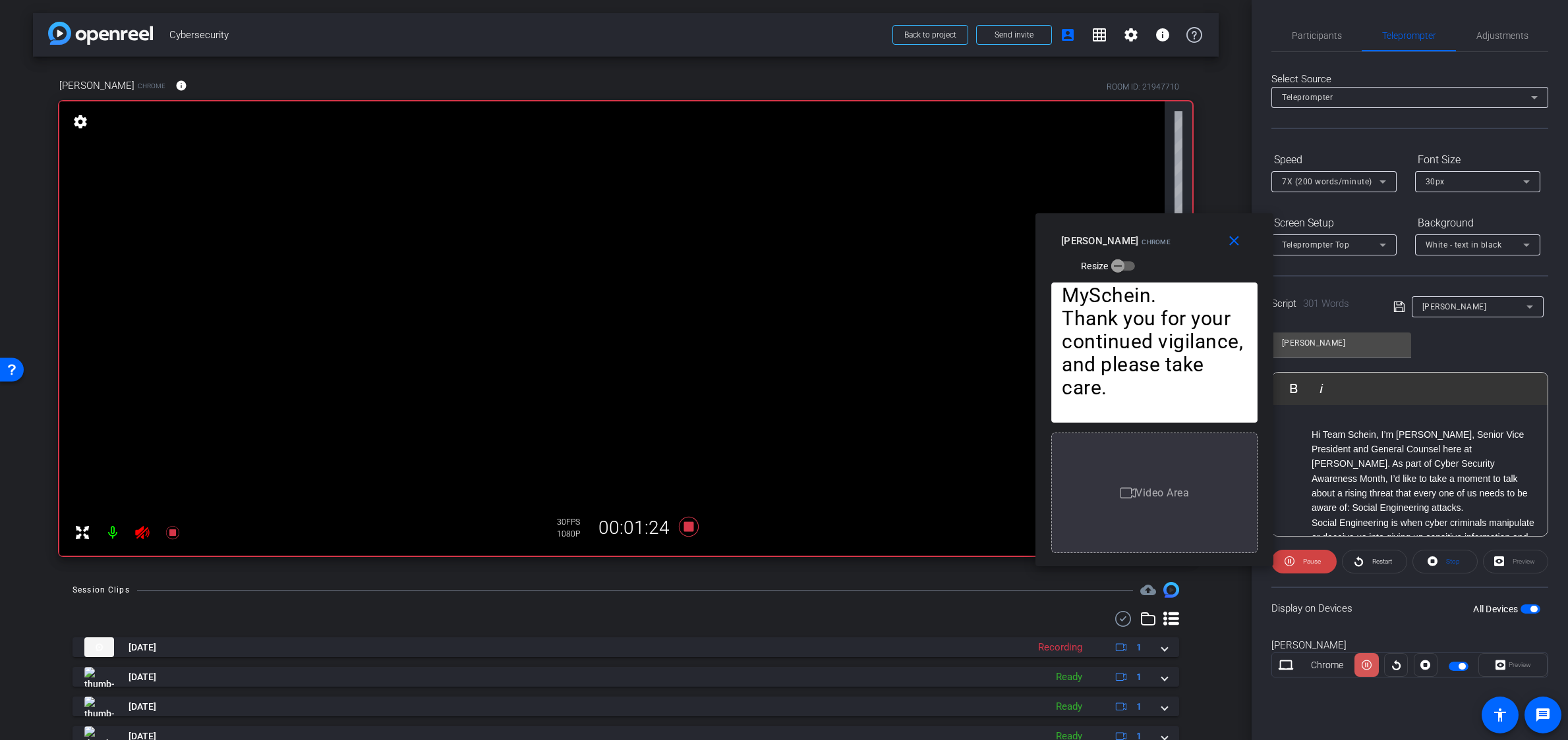
click at [1368, 663] on icon at bounding box center [1366, 665] width 10 height 20
click at [1368, 663] on icon at bounding box center [1366, 665] width 10 height 10
click at [1368, 663] on icon at bounding box center [1366, 665] width 10 height 20
click at [1368, 663] on icon at bounding box center [1366, 665] width 10 height 10
click at [1368, 663] on icon at bounding box center [1366, 665] width 10 height 20
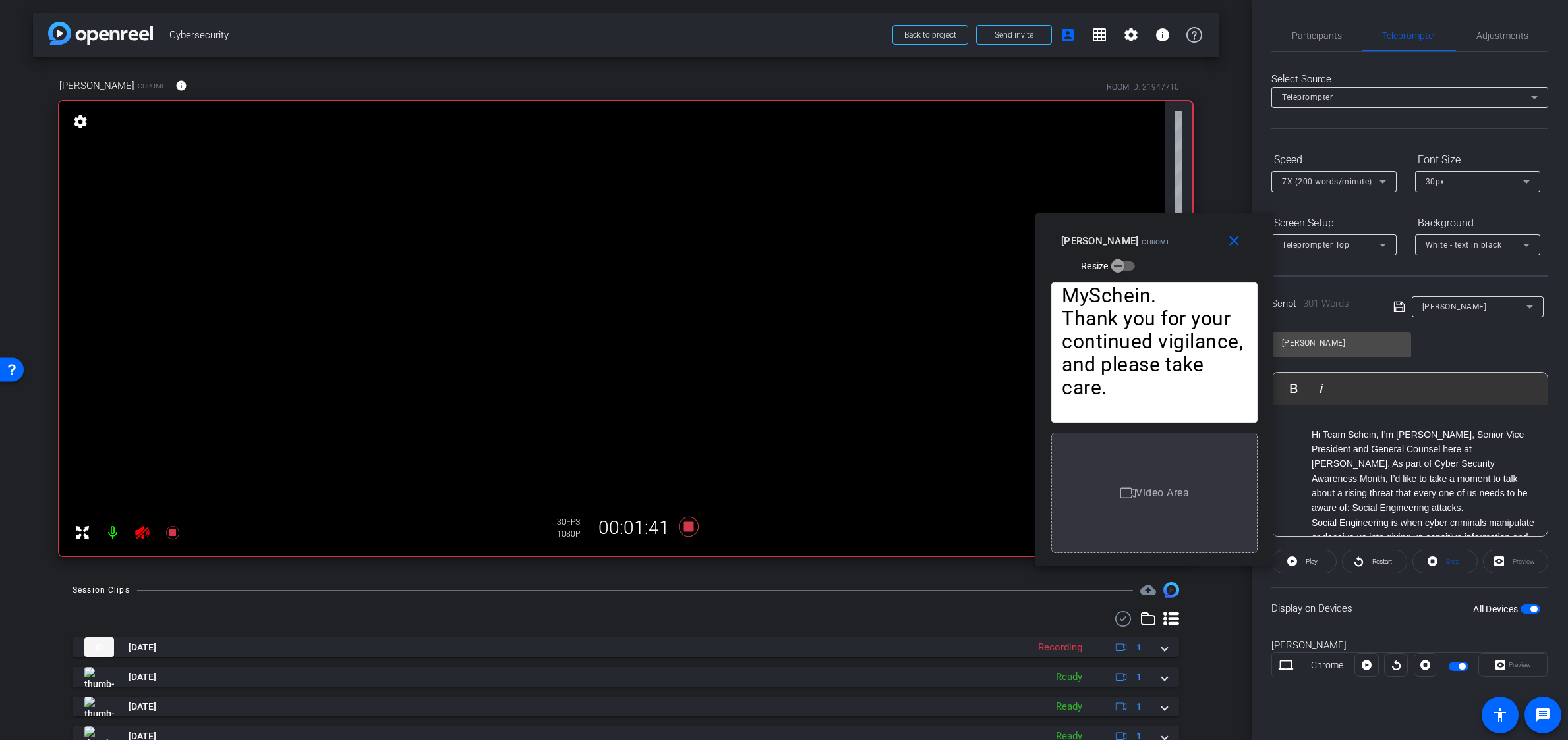
click at [1368, 663] on icon at bounding box center [1366, 665] width 10 height 10
click at [1368, 663] on icon at bounding box center [1366, 665] width 10 height 20
click at [686, 529] on icon at bounding box center [688, 527] width 20 height 20
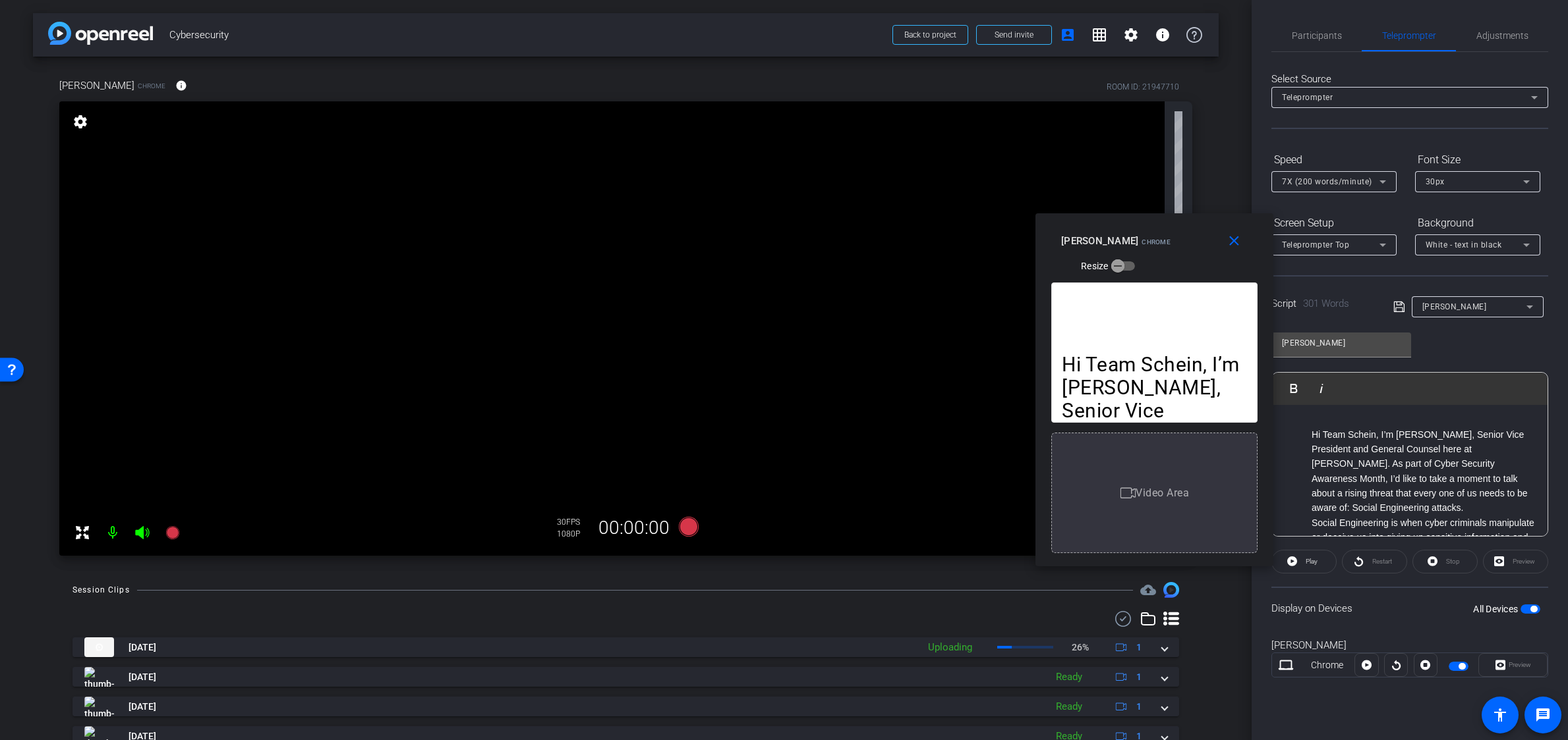
click at [1323, 182] on span "7X (200 words/minute)" at bounding box center [1327, 182] width 90 height 9
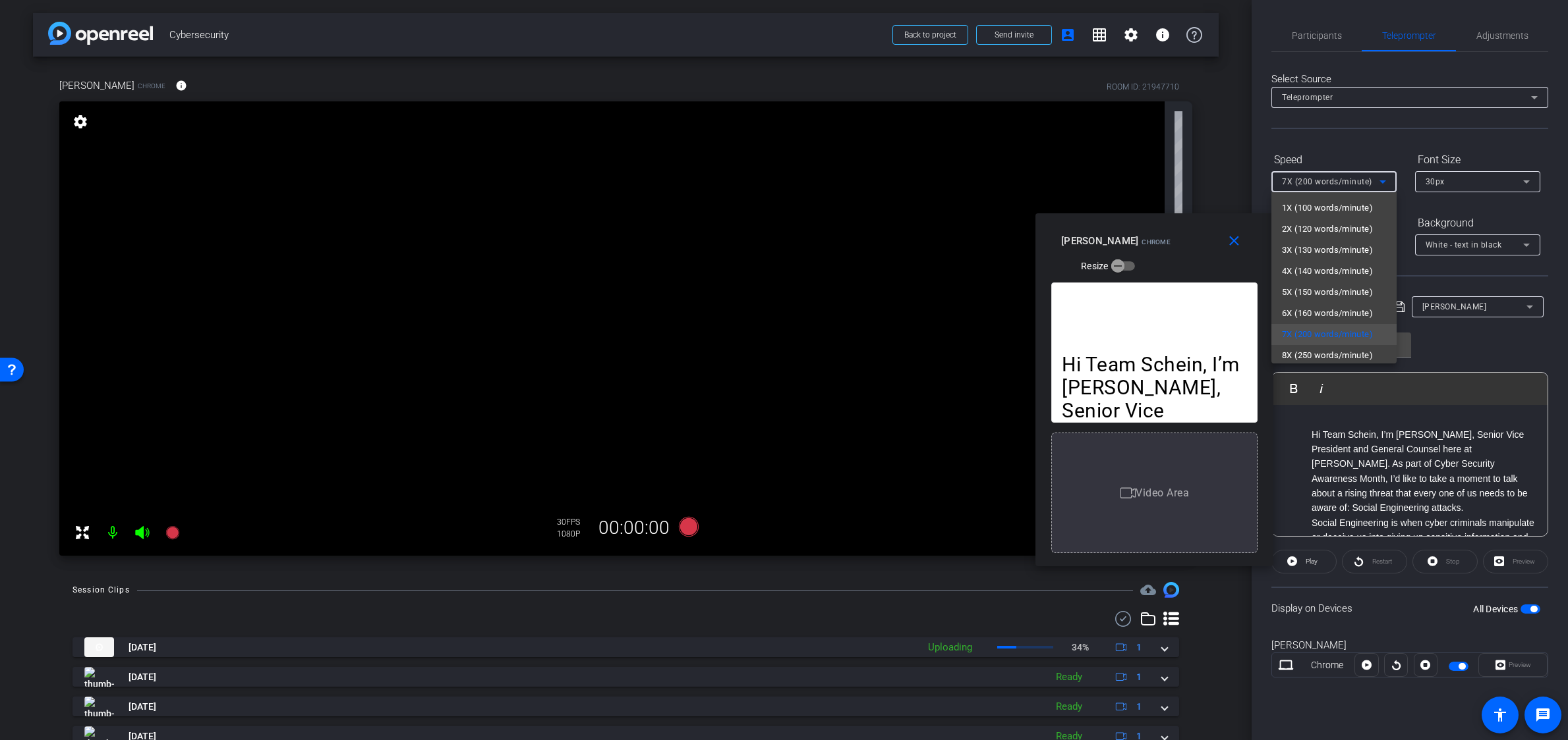
click at [1316, 311] on span "6X (160 words/minute)" at bounding box center [1327, 314] width 91 height 16
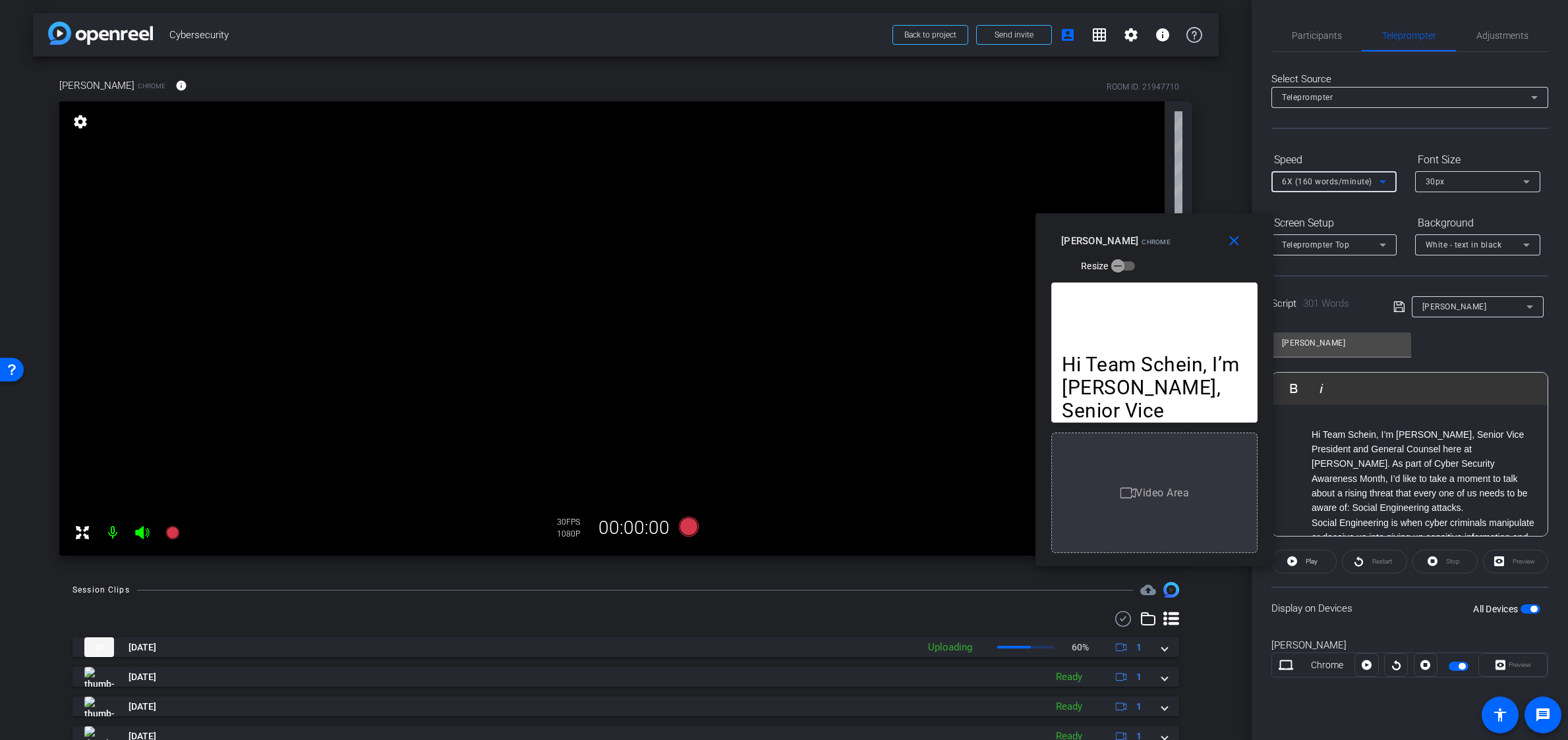
click at [1321, 186] on div "6X (160 words/minute)" at bounding box center [1331, 182] width 98 height 17
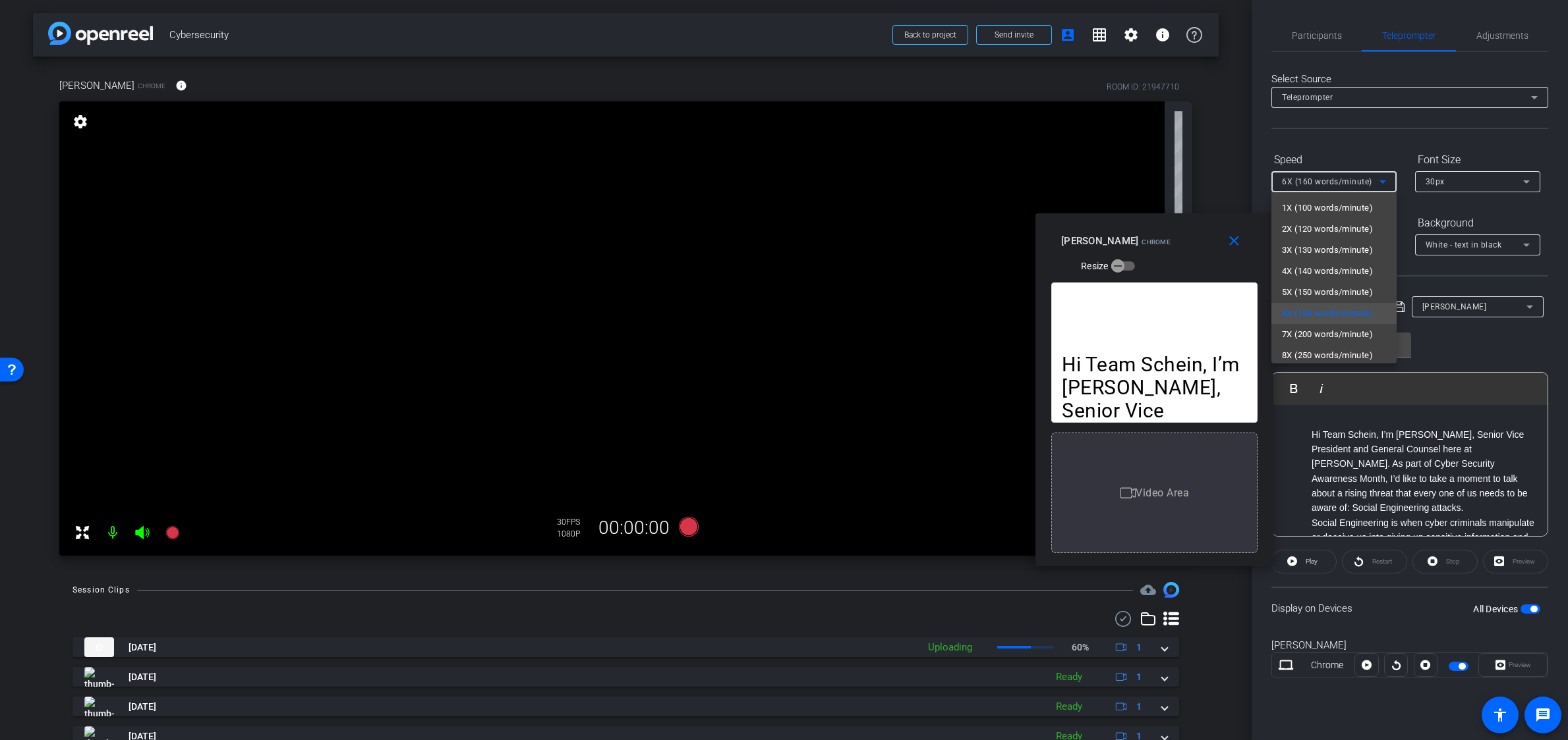
drag, startPoint x: 1241, startPoint y: 27, endPoint x: 1243, endPoint y: 2, distance: 25.1
click at [1243, 23] on div at bounding box center [784, 370] width 1568 height 740
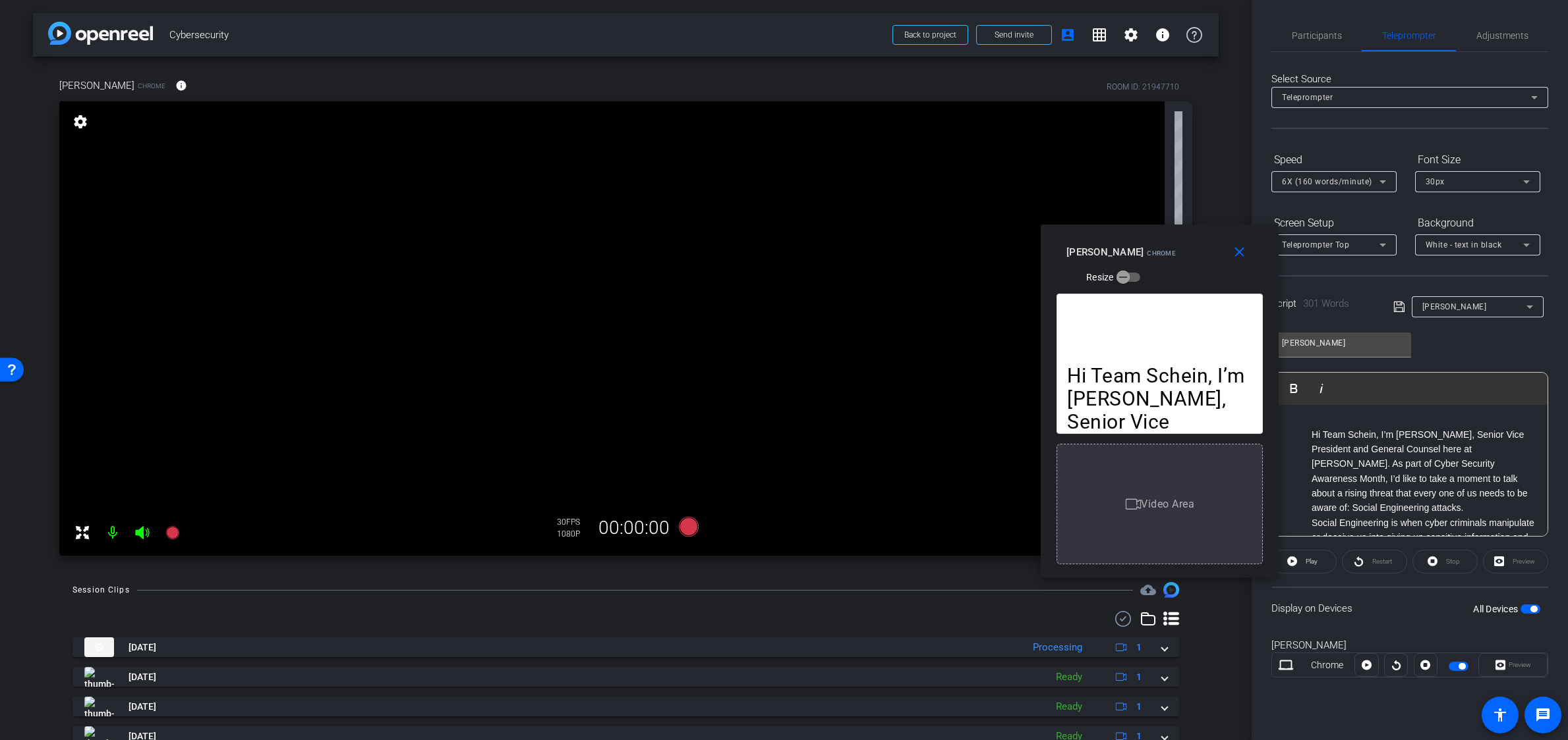
drag, startPoint x: 1181, startPoint y: 234, endPoint x: 1188, endPoint y: 243, distance: 11.4
click at [1188, 243] on div "[PERSON_NAME] Chrome Resize" at bounding box center [1164, 263] width 196 height 47
click at [688, 529] on icon at bounding box center [688, 527] width 20 height 20
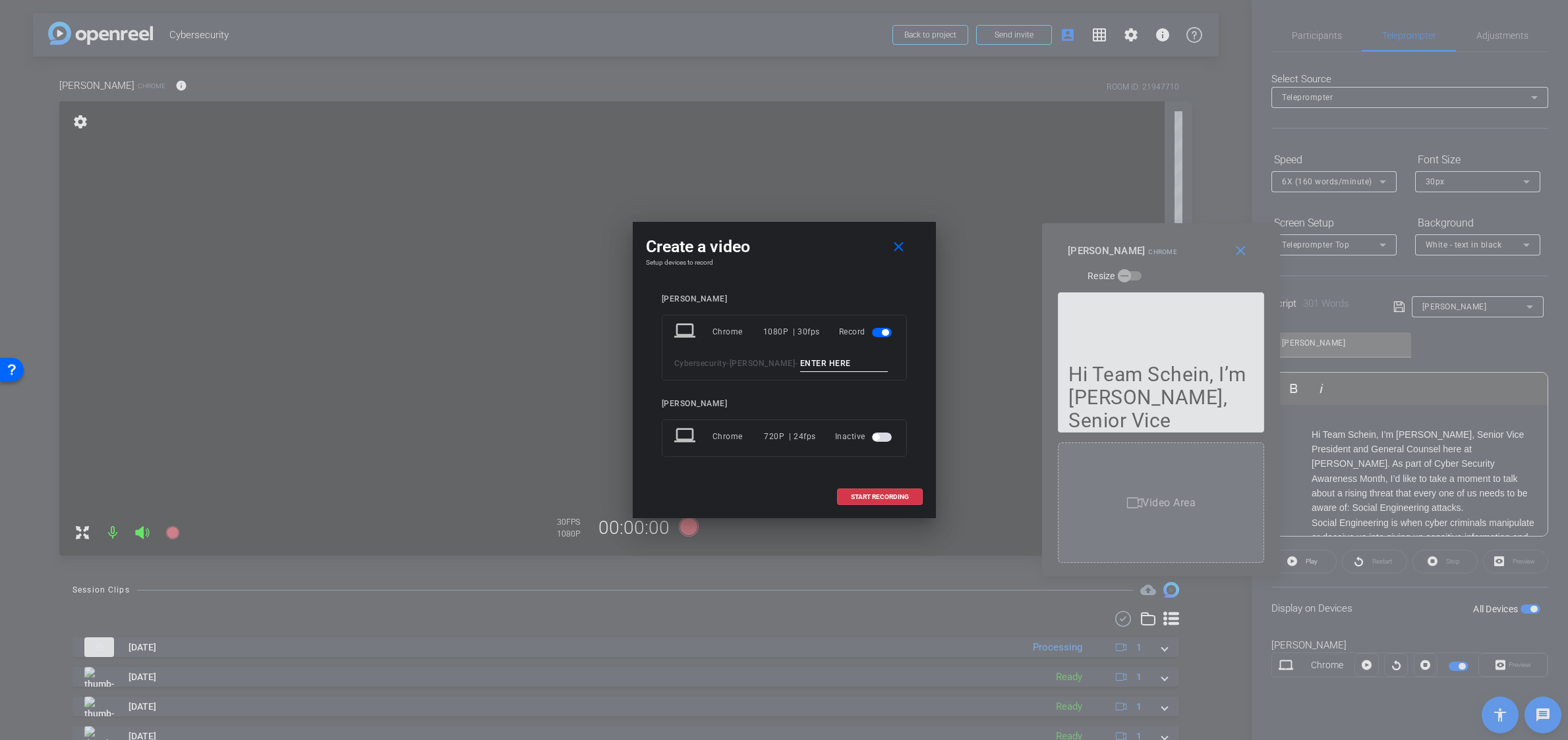
click at [804, 364] on input at bounding box center [844, 364] width 89 height 17
type input "2"
click at [870, 498] on span "START RECORDING" at bounding box center [880, 497] width 58 height 7
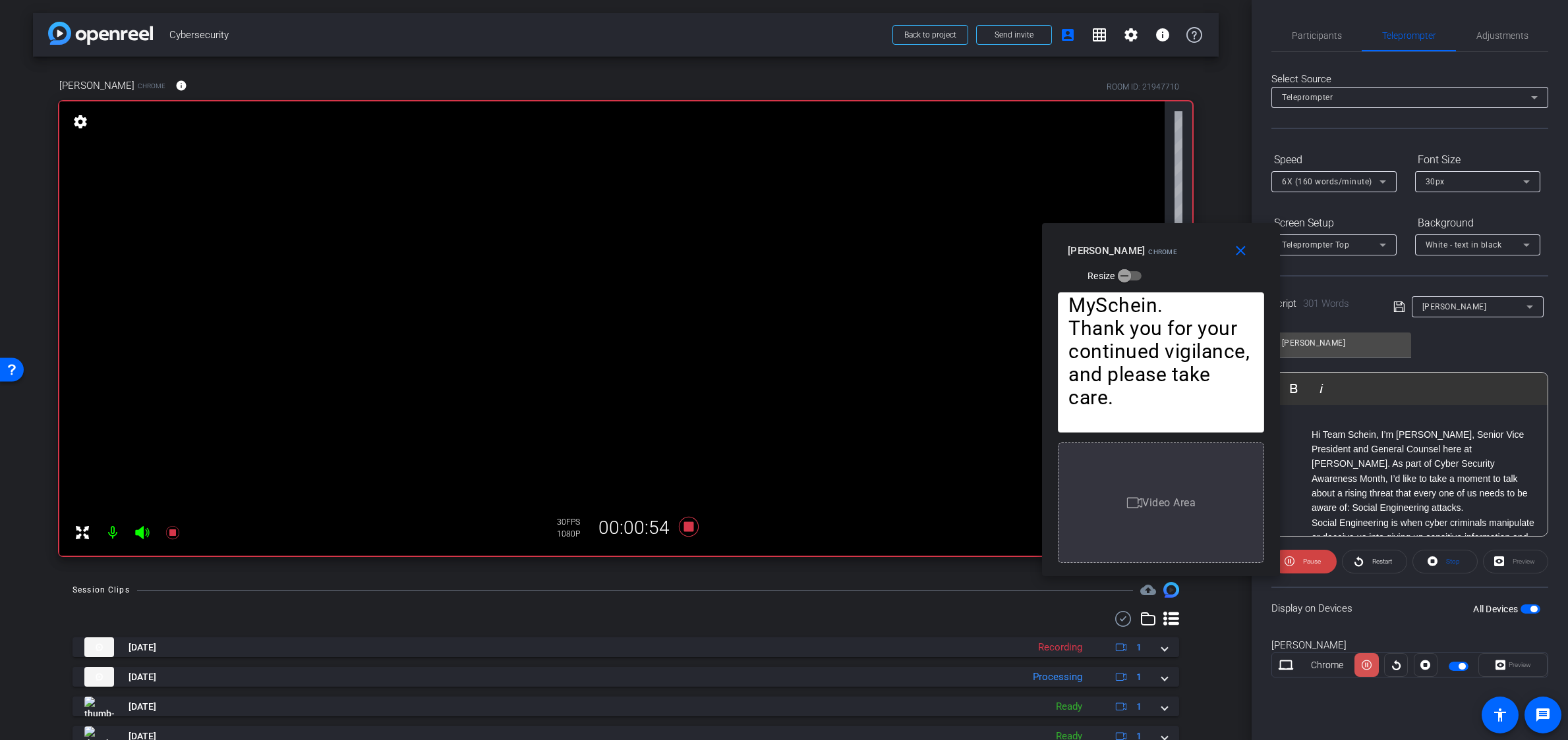
click at [1366, 669] on icon at bounding box center [1366, 665] width 10 height 20
click at [1366, 669] on icon at bounding box center [1366, 665] width 10 height 10
click at [1366, 669] on icon at bounding box center [1366, 665] width 10 height 20
click at [1366, 669] on icon at bounding box center [1366, 665] width 10 height 10
click at [1366, 669] on icon at bounding box center [1366, 665] width 10 height 20
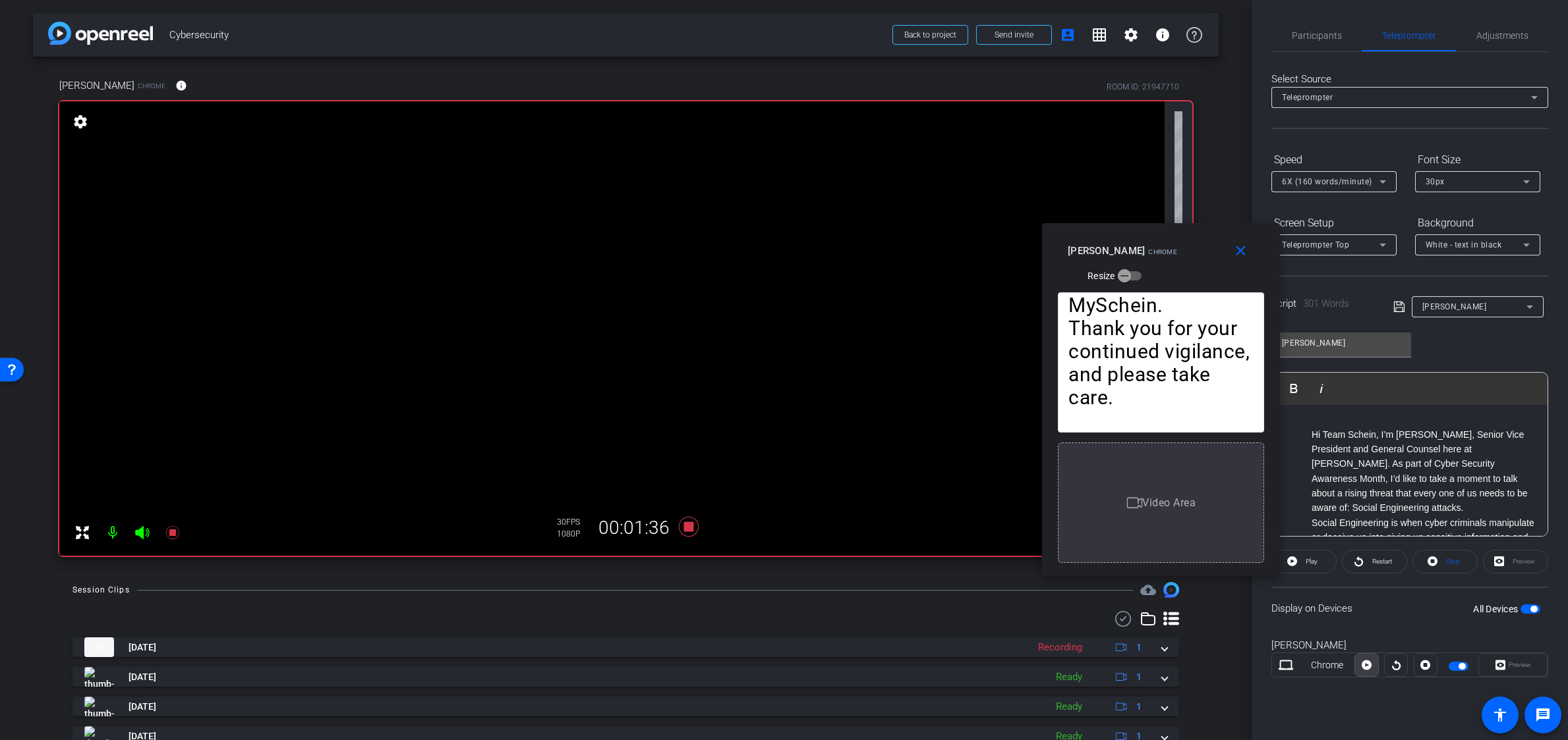
click at [1366, 669] on icon at bounding box center [1366, 665] width 10 height 10
click at [1366, 669] on icon at bounding box center [1366, 665] width 10 height 20
click at [690, 526] on icon at bounding box center [688, 527] width 20 height 20
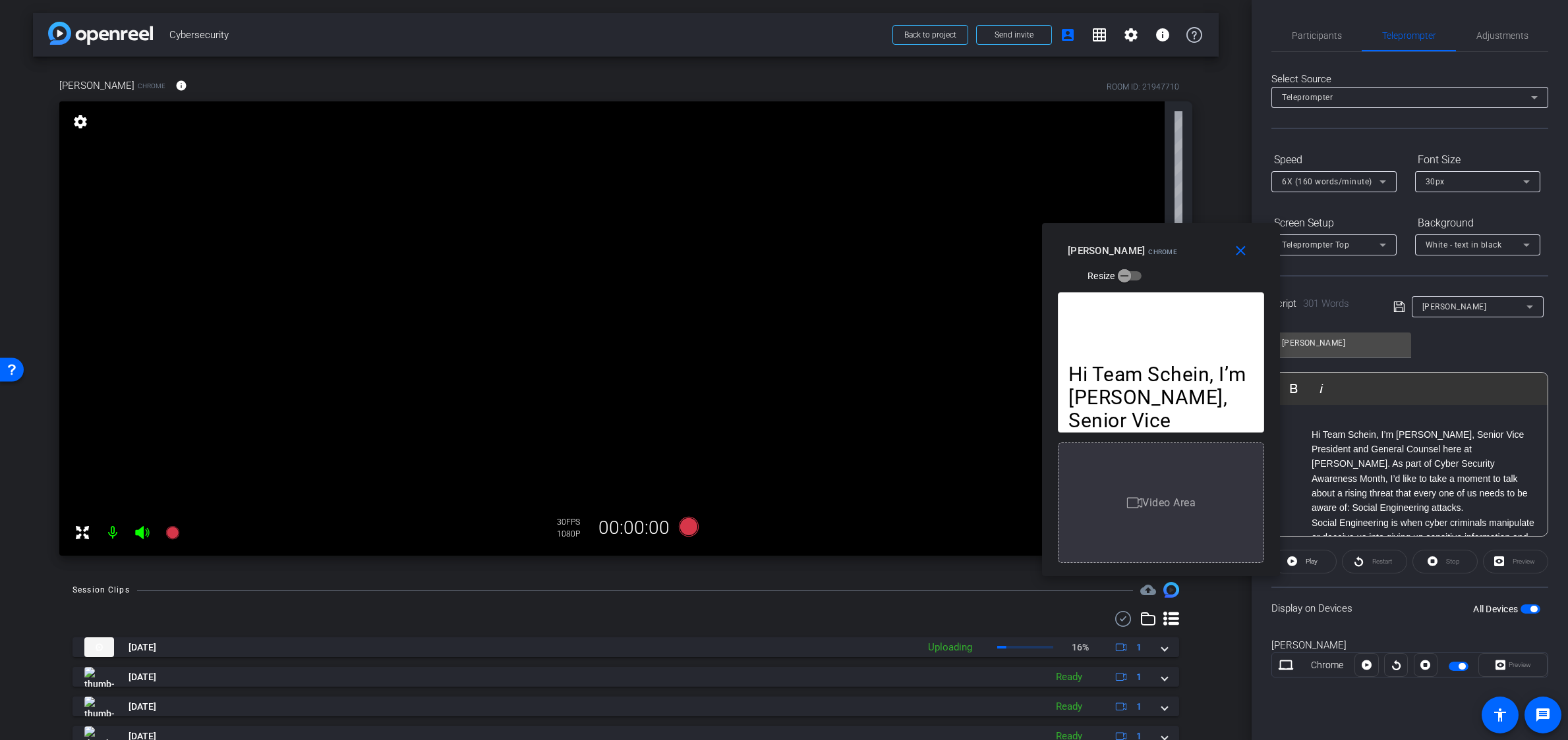
click at [1459, 610] on span "button" at bounding box center [1534, 609] width 7 height 7
click at [1237, 253] on mat-icon "close" at bounding box center [1241, 252] width 17 height 17
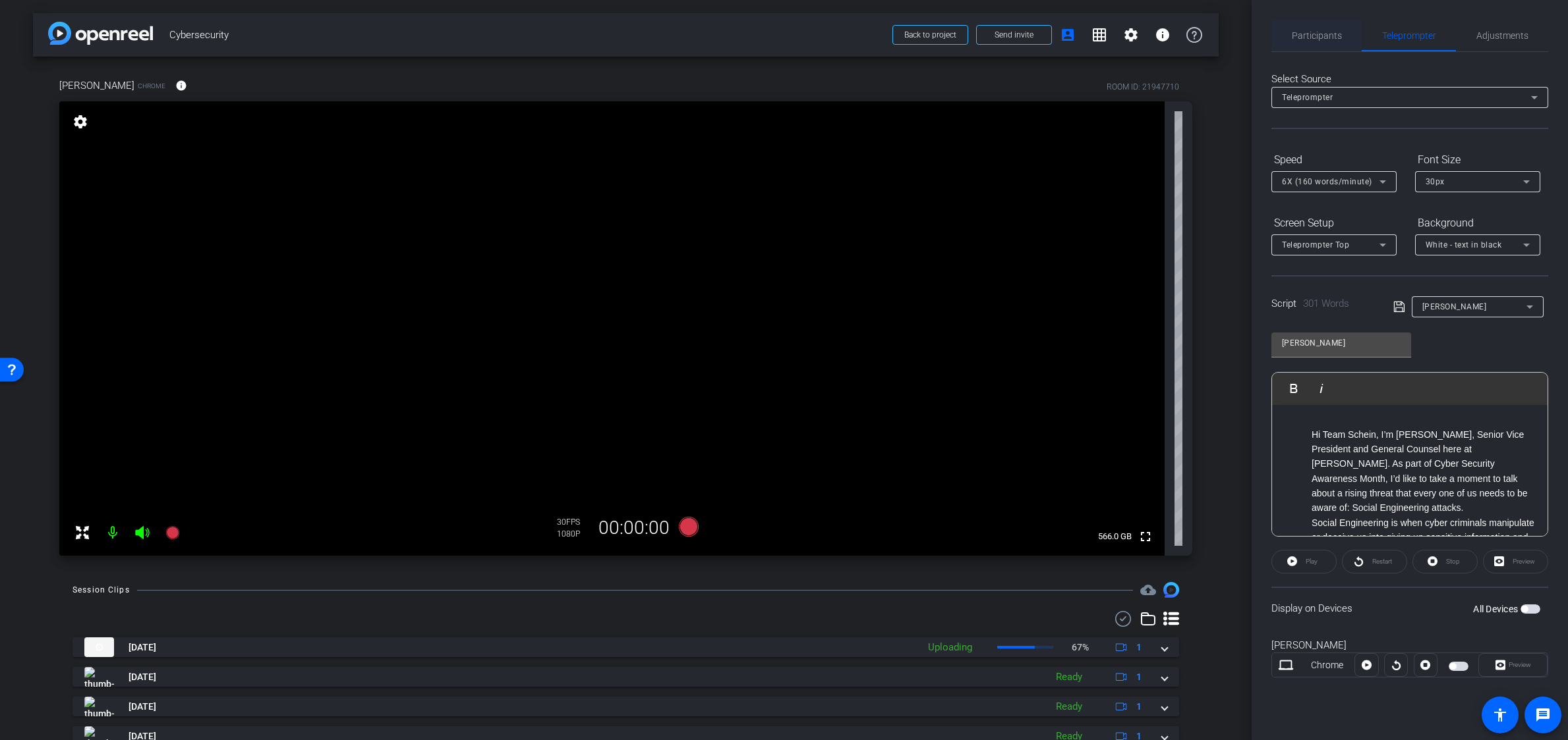
click at [1312, 46] on span "Participants" at bounding box center [1317, 35] width 50 height 31
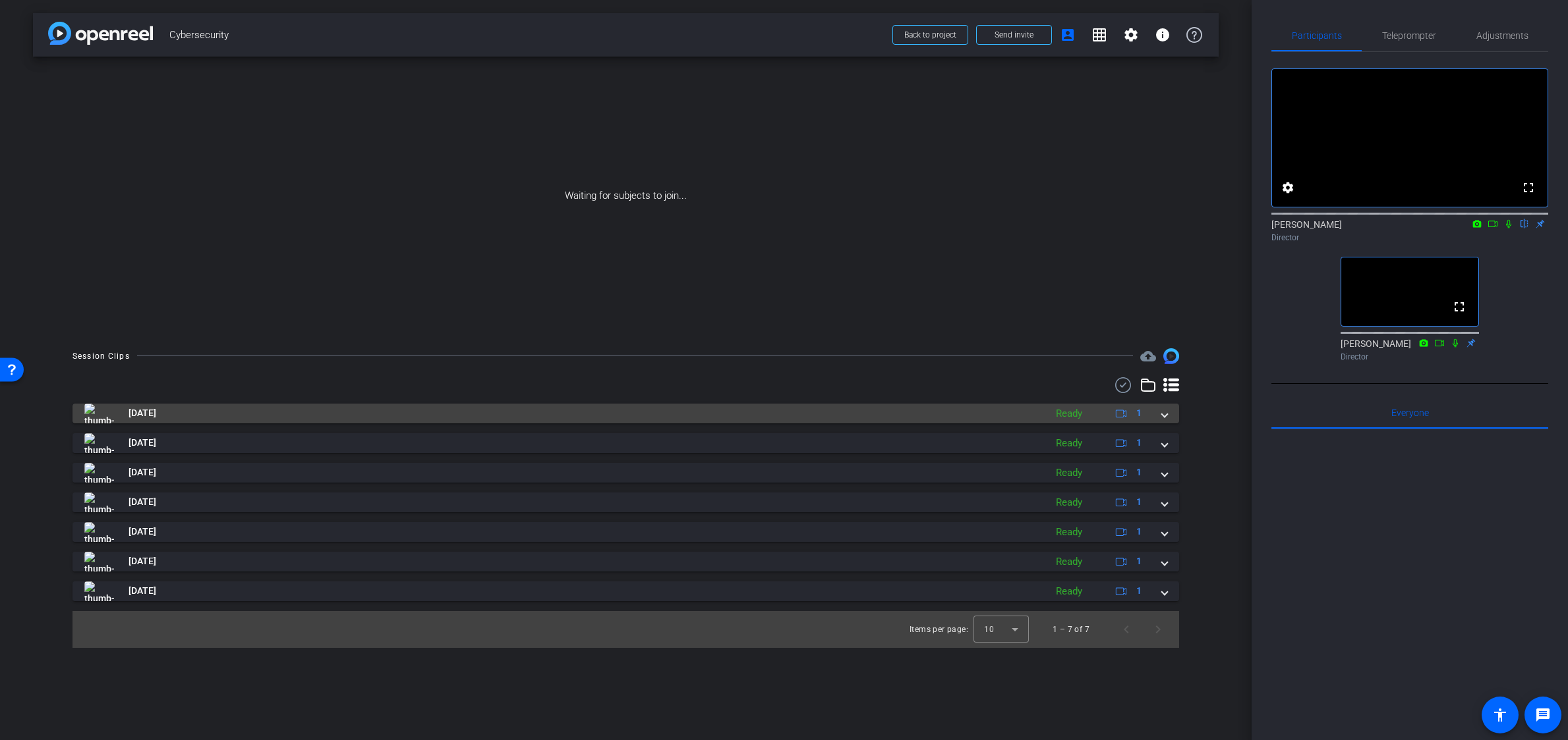
click at [1166, 413] on span at bounding box center [1164, 413] width 5 height 14
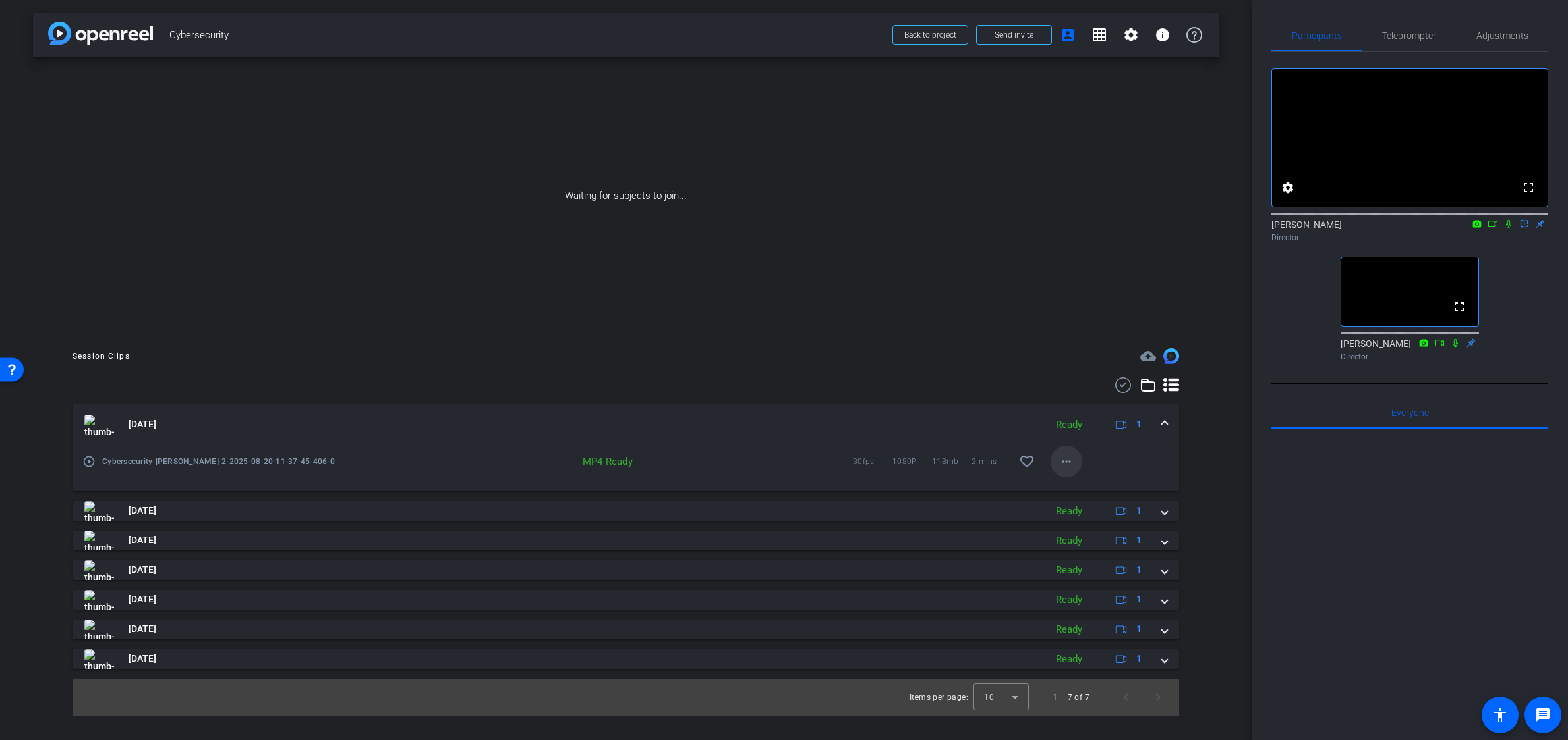
click at [1059, 457] on mat-icon "more_horiz" at bounding box center [1066, 462] width 16 height 16
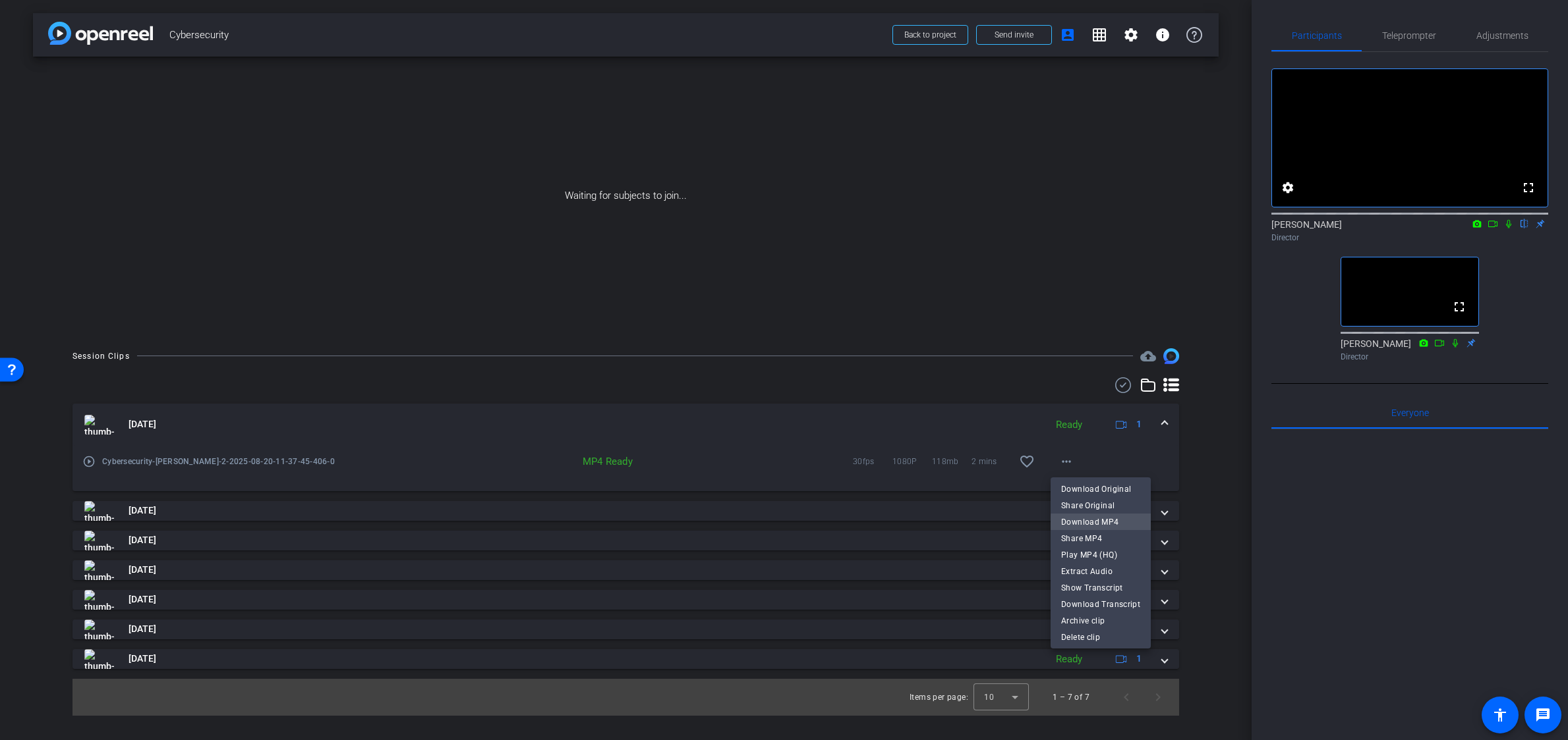
click at [1105, 523] on span "Download MP4" at bounding box center [1101, 522] width 79 height 16
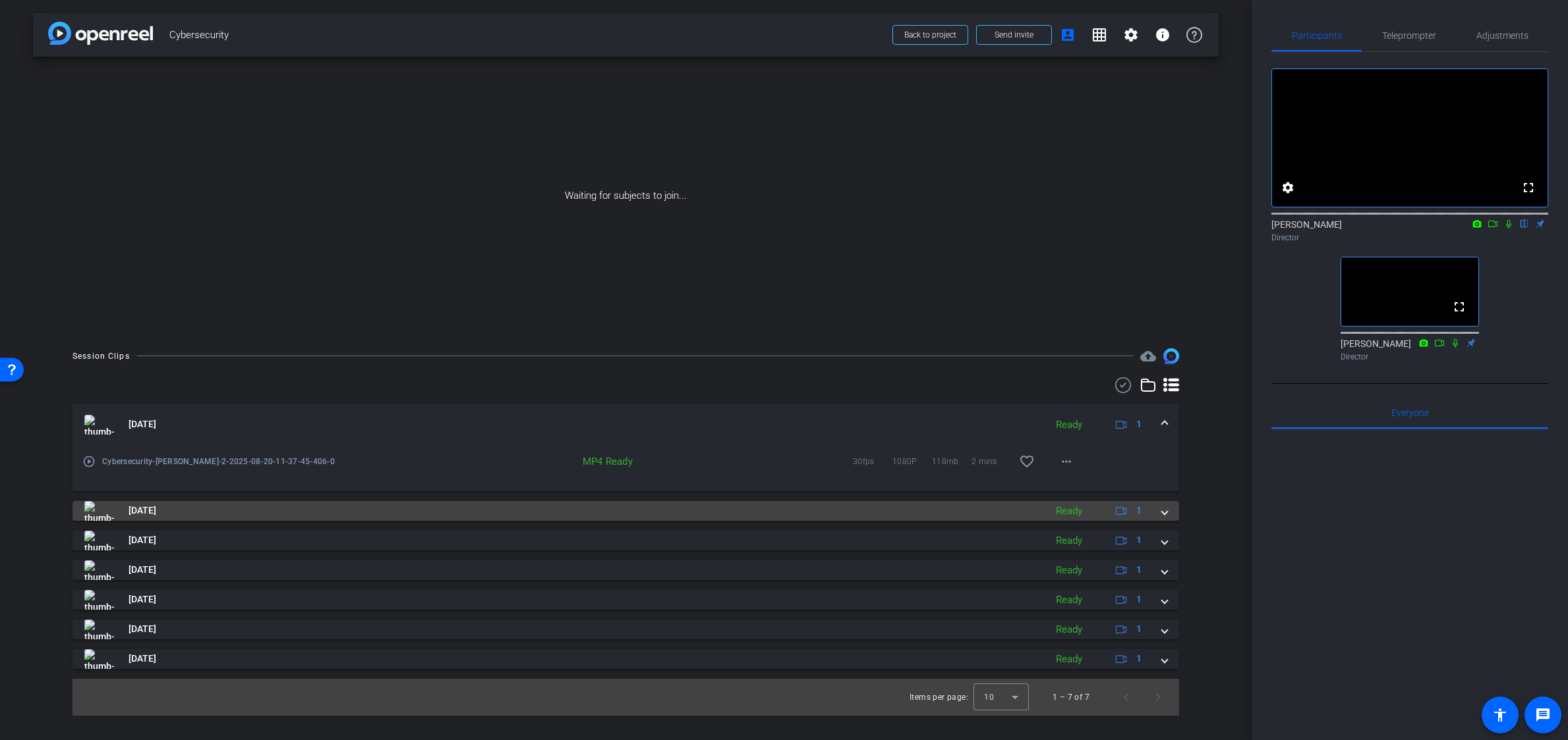
click at [1166, 513] on span at bounding box center [1164, 511] width 5 height 14
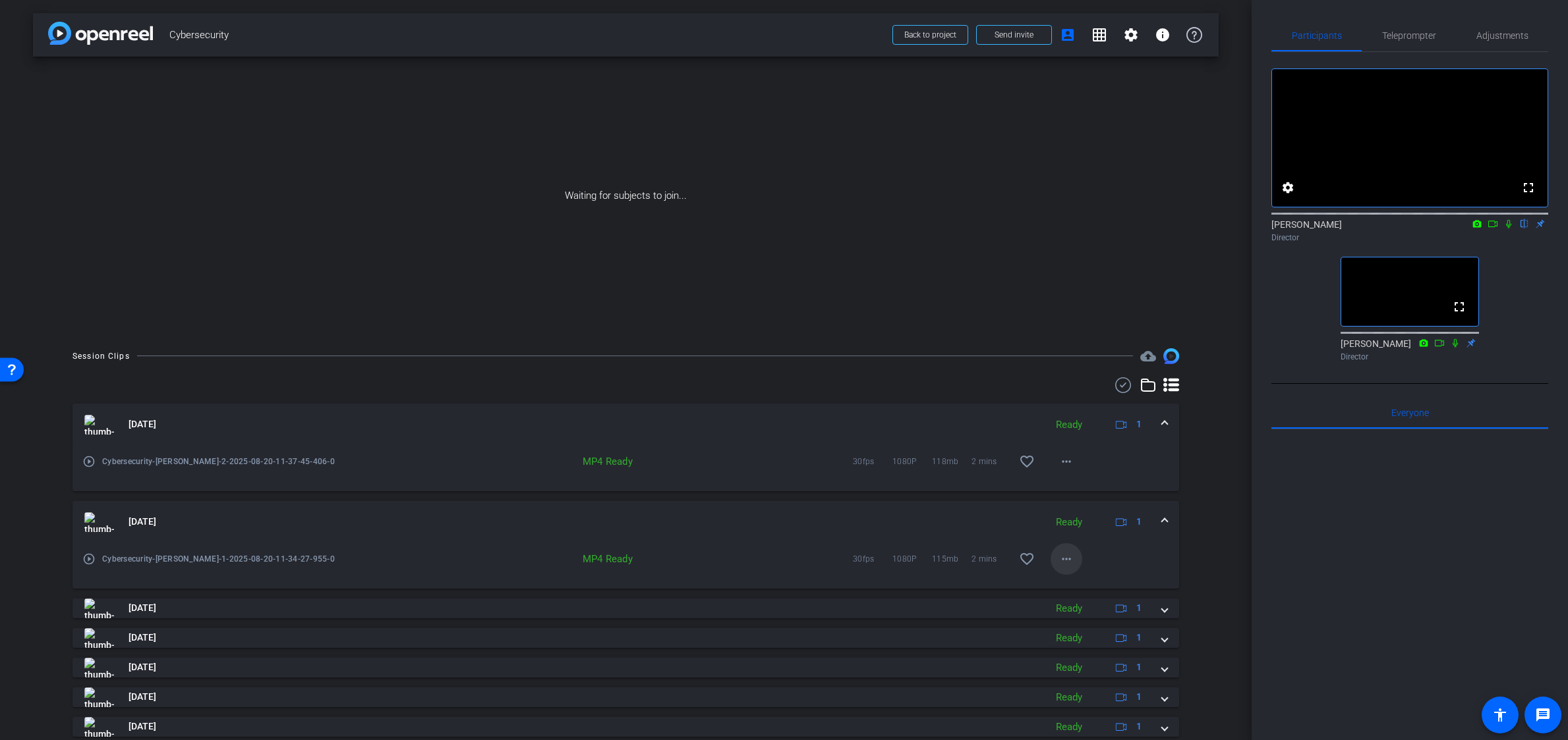
click at [1071, 559] on mat-icon "more_horiz" at bounding box center [1066, 559] width 16 height 16
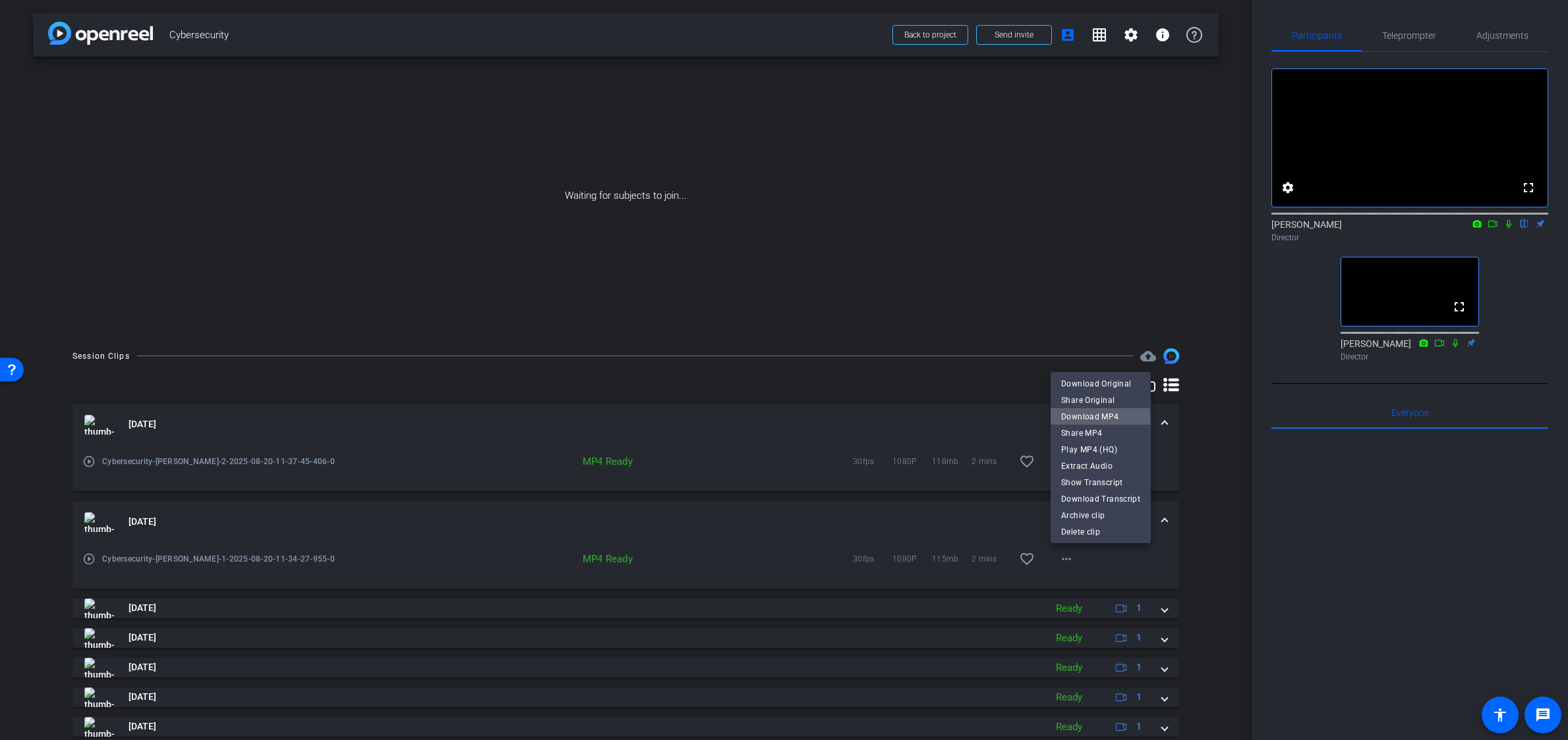
click at [1089, 419] on span "Download MP4" at bounding box center [1101, 417] width 79 height 16
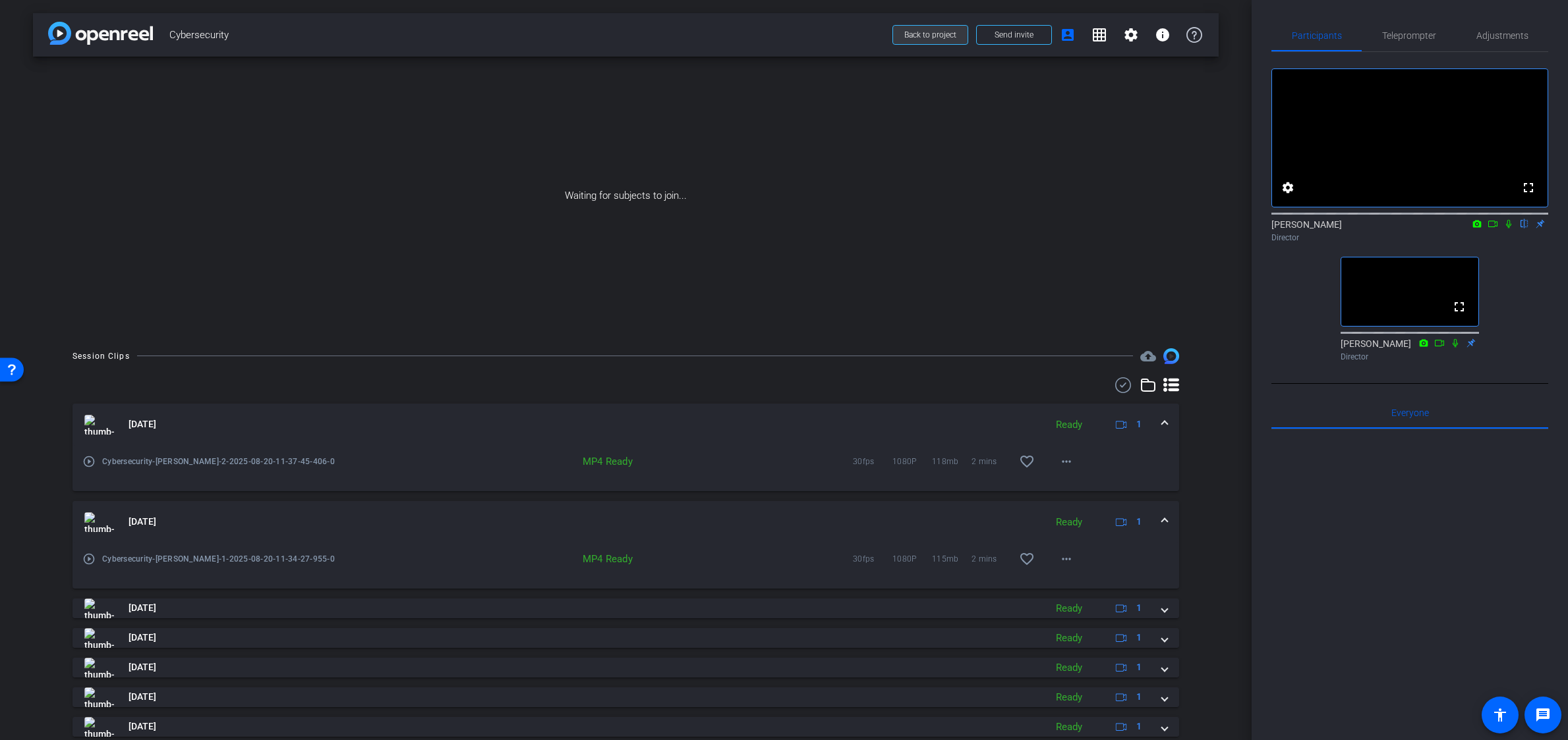
click at [939, 34] on span "Back to project" at bounding box center [931, 35] width 52 height 9
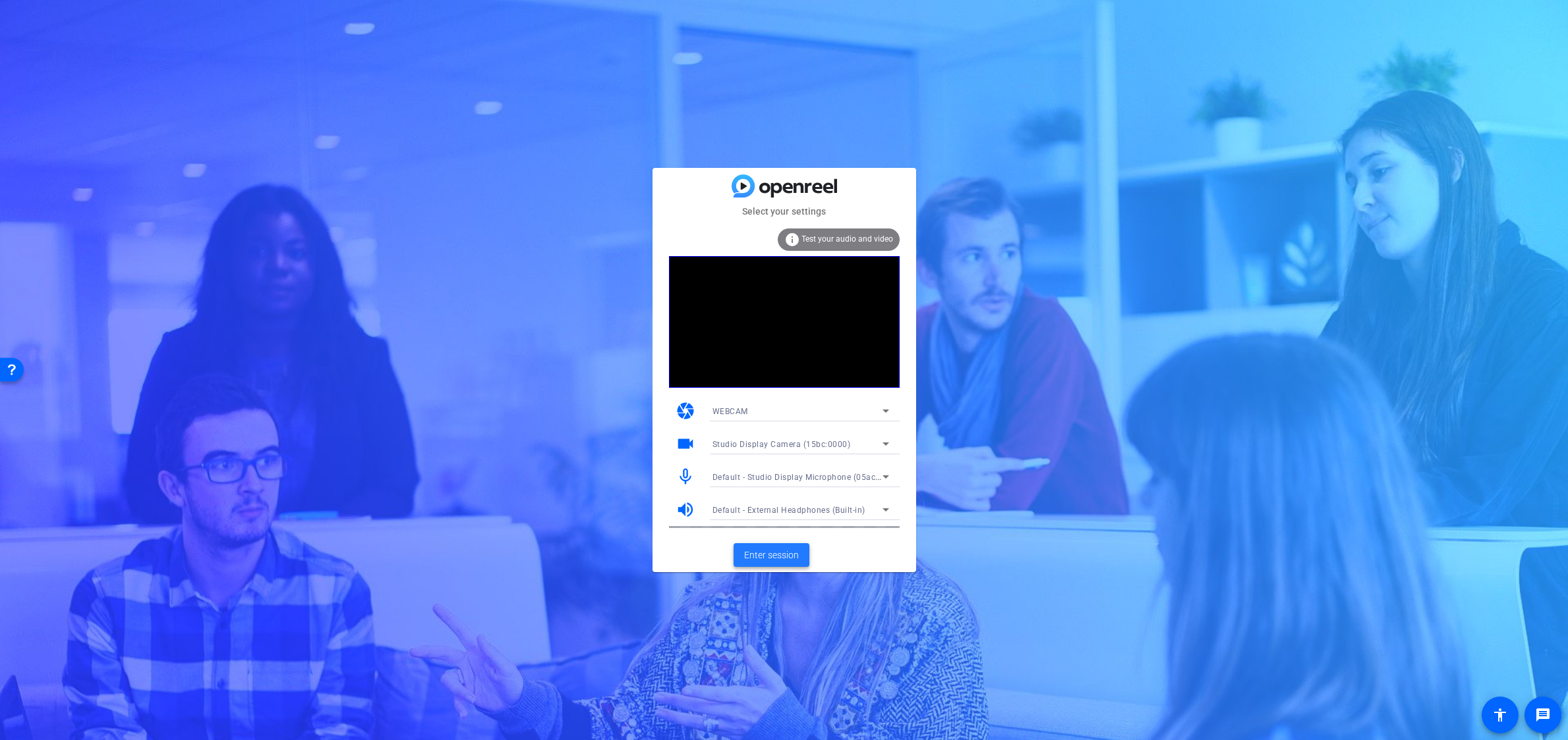
click at [792, 557] on span "Enter session" at bounding box center [772, 555] width 55 height 14
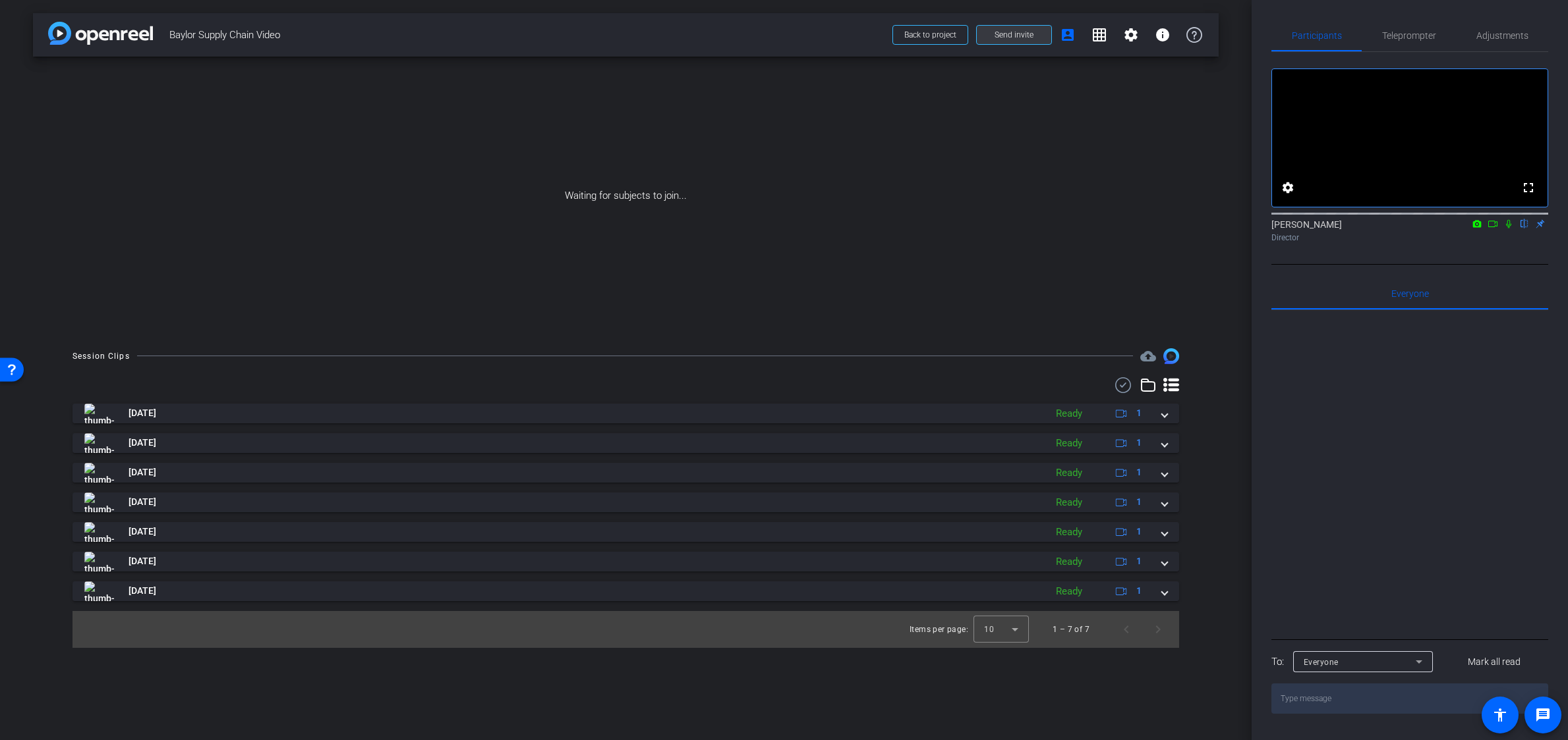
click at [1034, 41] on span at bounding box center [1015, 34] width 75 height 31
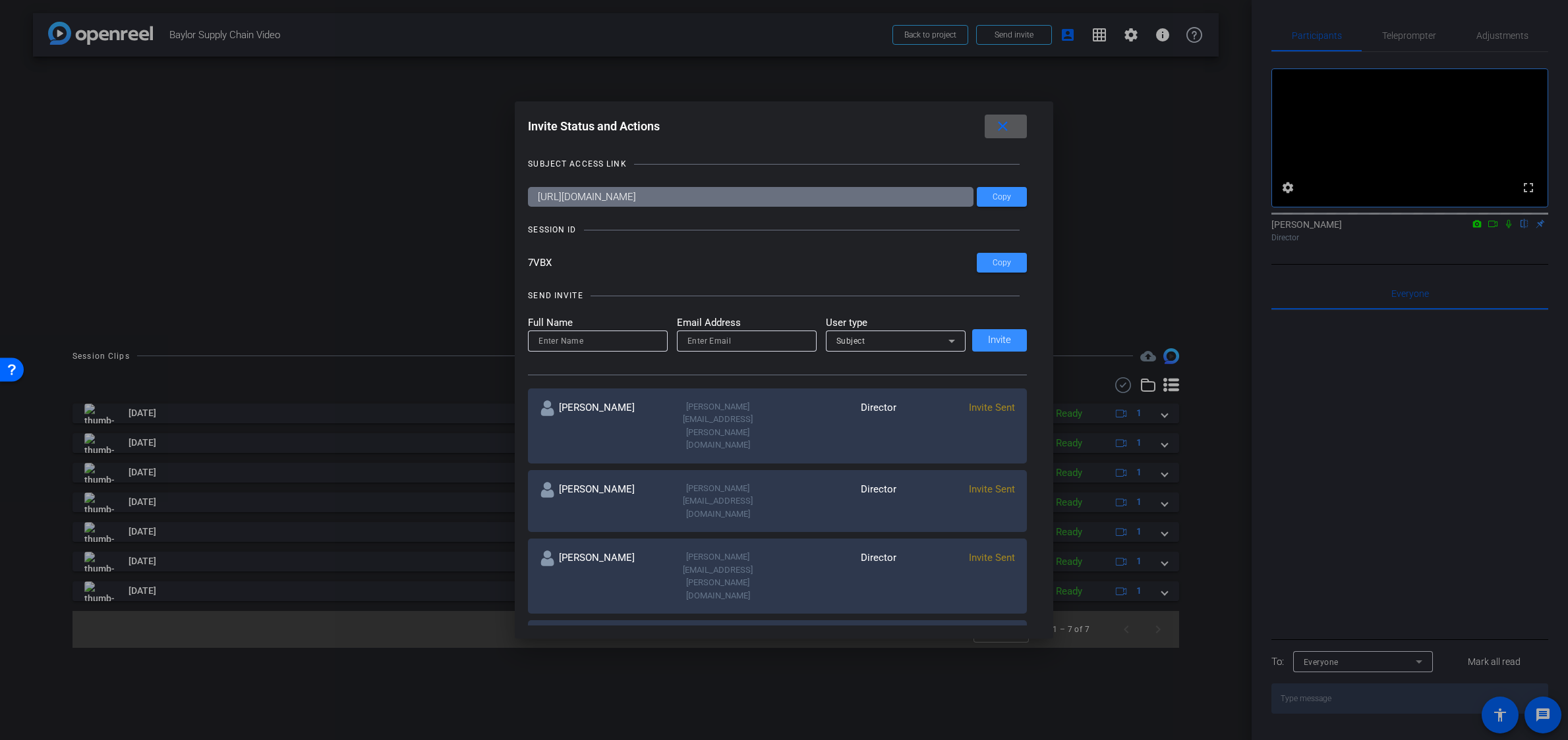
click at [1015, 127] on span at bounding box center [1005, 126] width 42 height 31
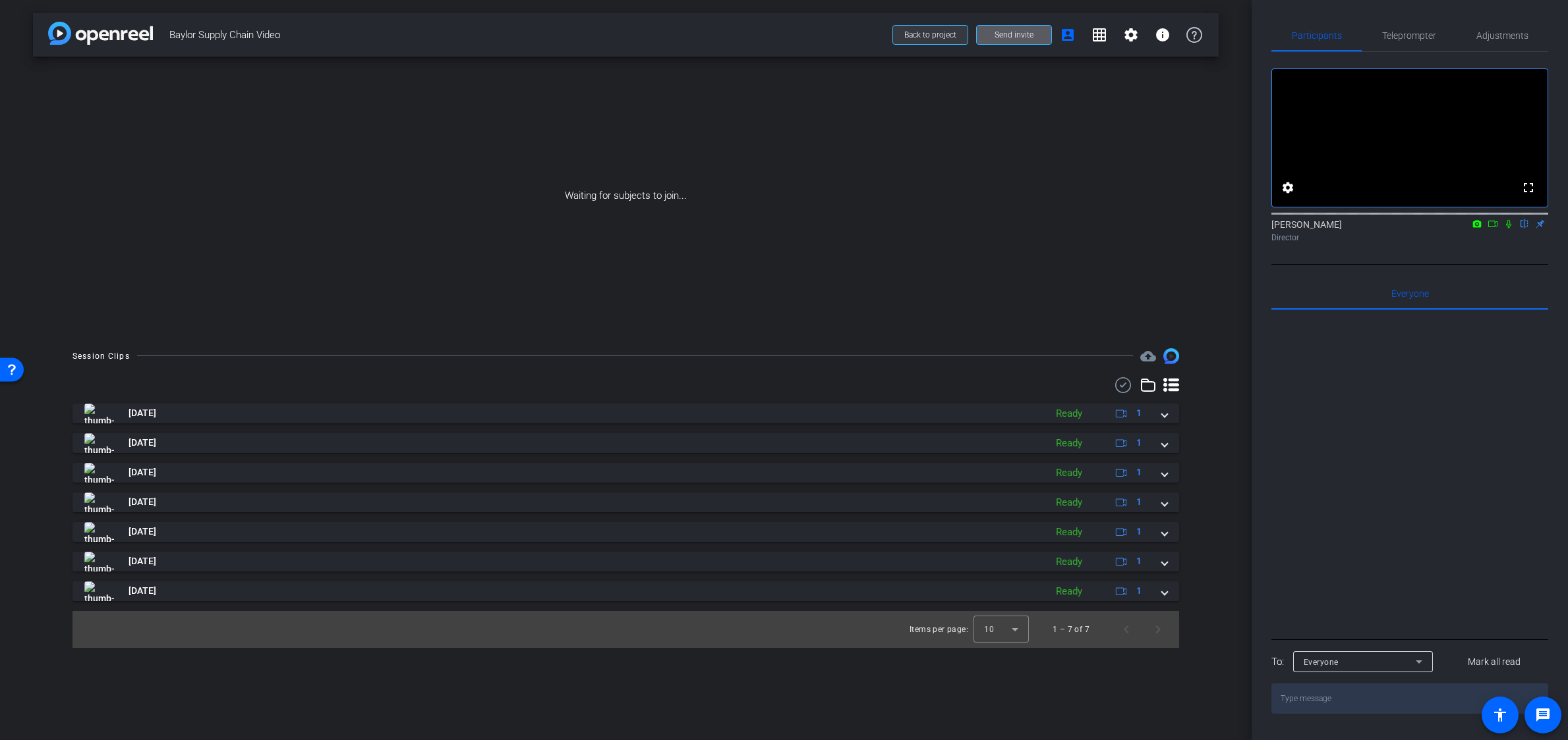
drag, startPoint x: 944, startPoint y: 29, endPoint x: 916, endPoint y: 44, distance: 31.8
click at [939, 30] on span at bounding box center [931, 34] width 75 height 31
